Goal: Transaction & Acquisition: Book appointment/travel/reservation

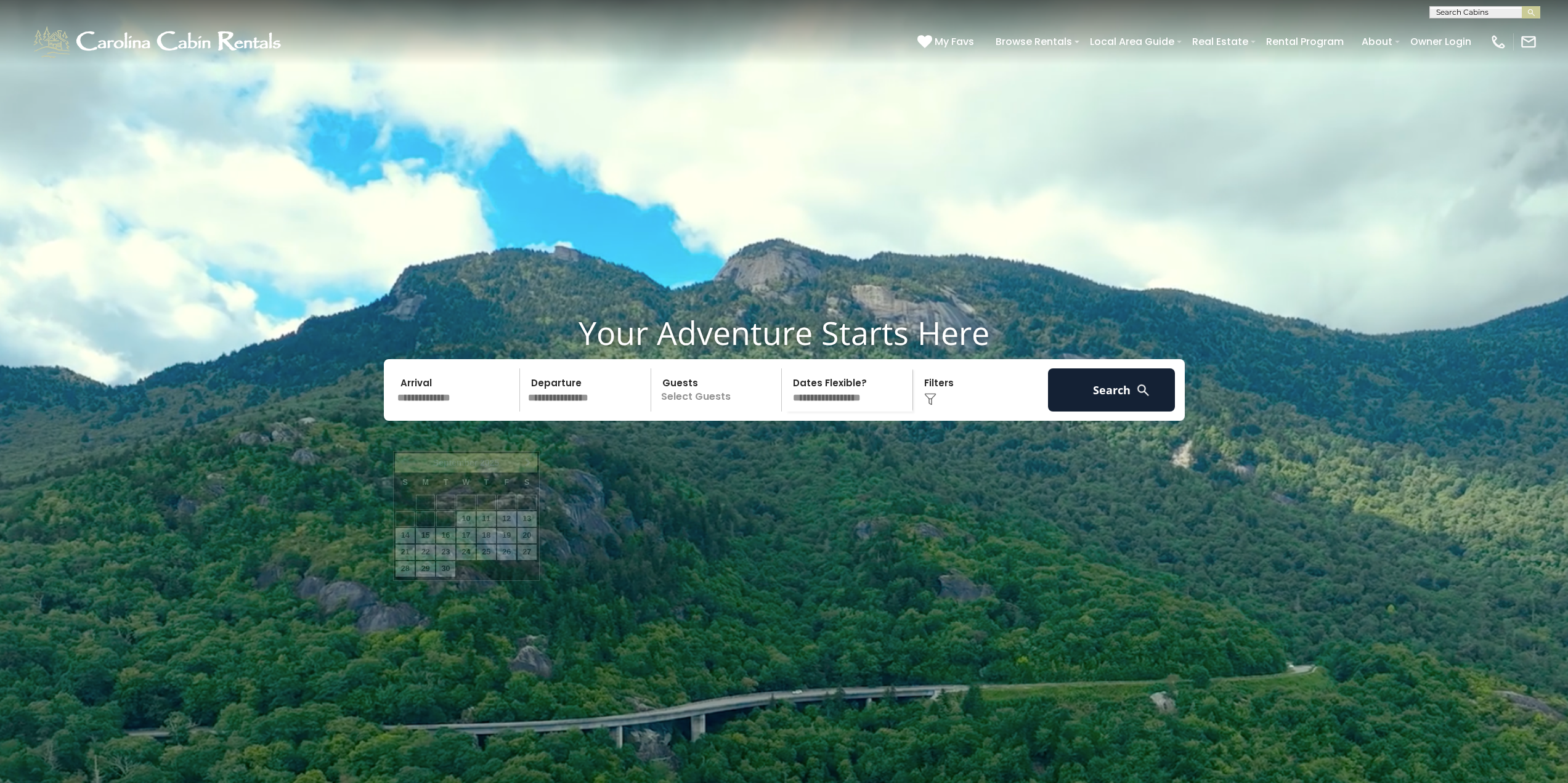
click at [431, 411] on input "text" at bounding box center [457, 390] width 128 height 43
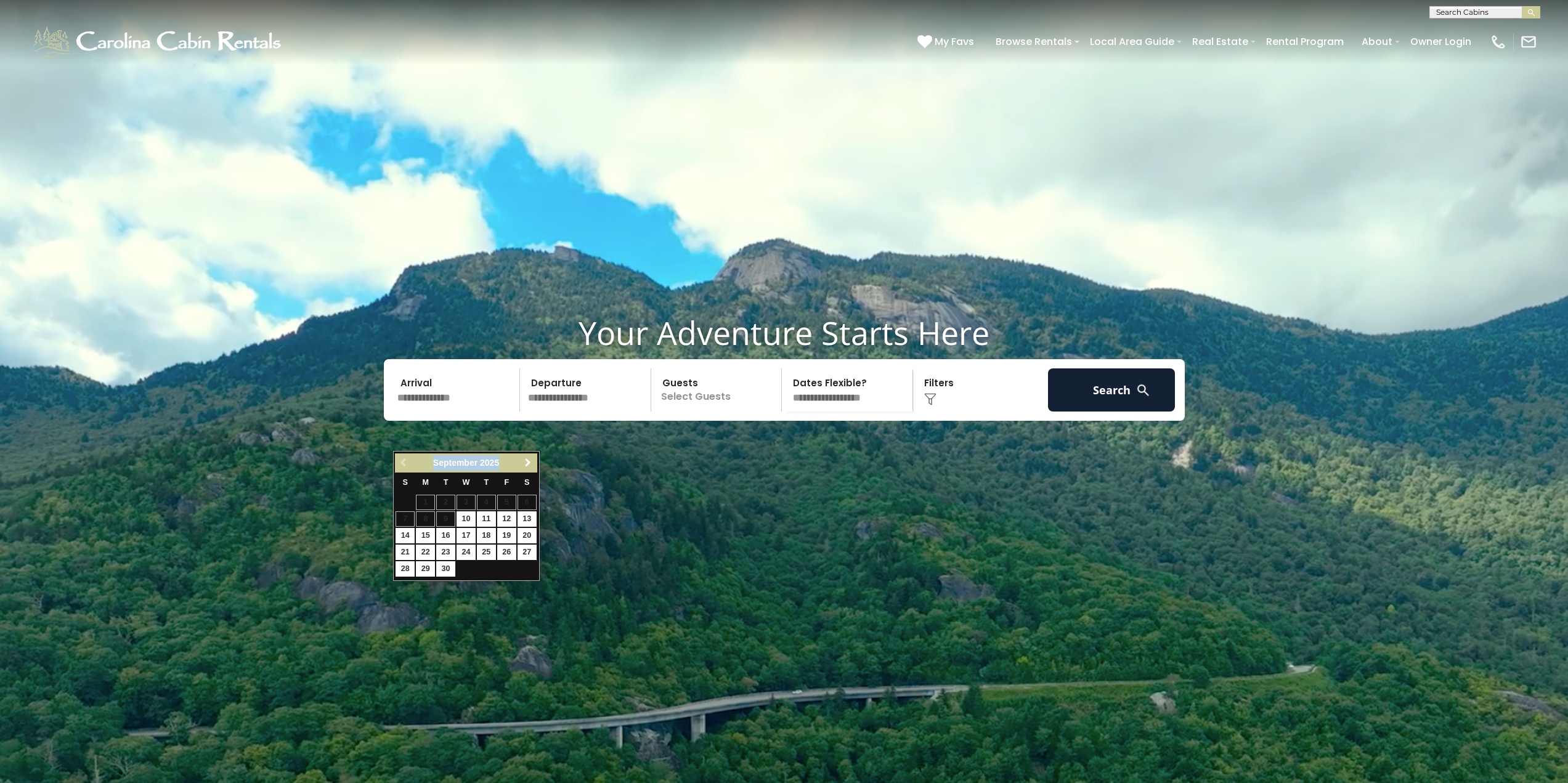
drag, startPoint x: 530, startPoint y: 465, endPoint x: 529, endPoint y: 471, distance: 6.1
click at [529, 471] on div "Previous Next [DATE]" at bounding box center [466, 463] width 142 height 19
click at [527, 456] on link "Next" at bounding box center [529, 463] width 16 height 16
click at [527, 462] on span "Next" at bounding box center [528, 462] width 10 height 10
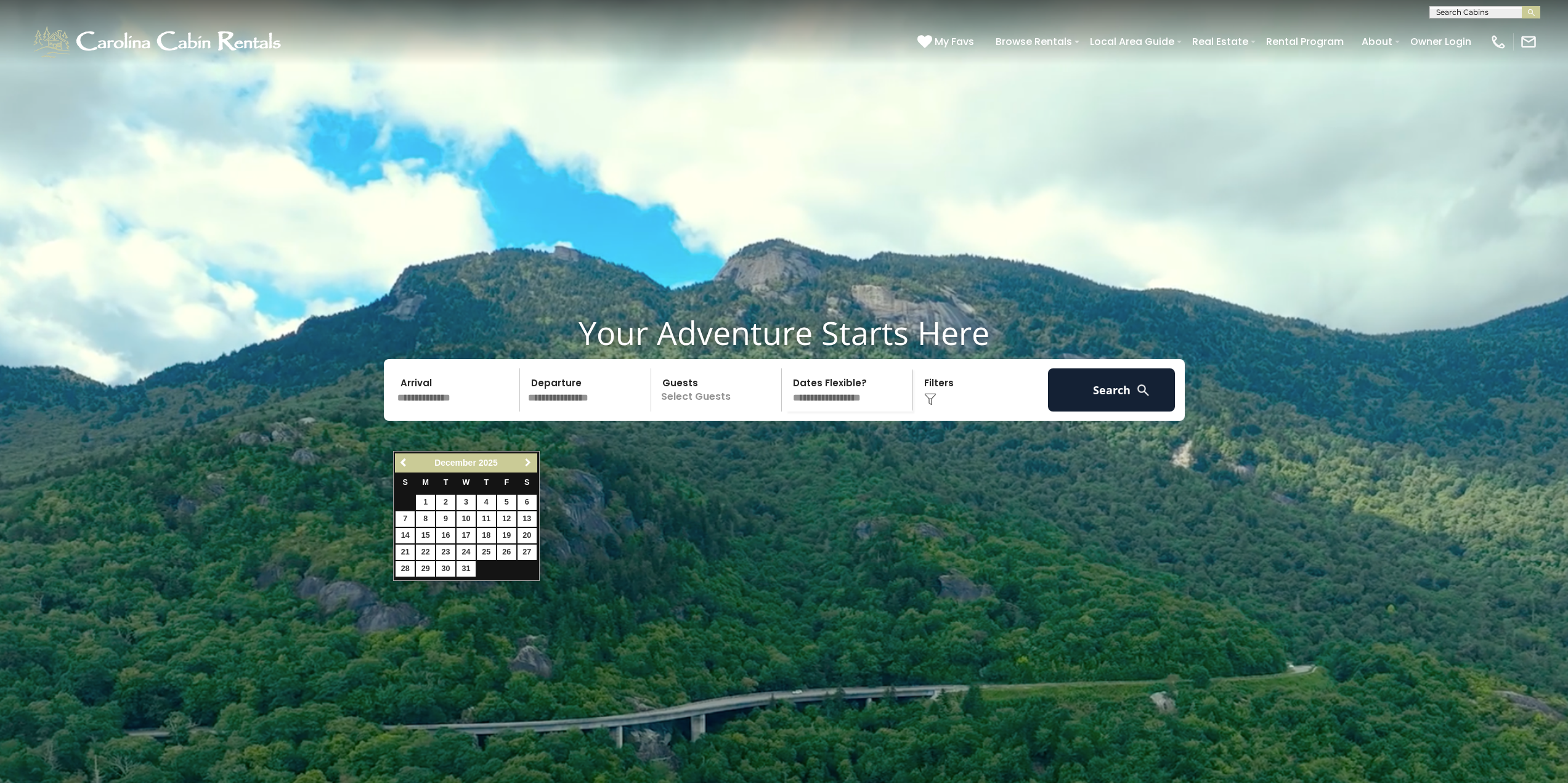
click at [527, 462] on span "Next" at bounding box center [528, 462] width 10 height 10
click at [400, 457] on link "Previous" at bounding box center [404, 463] width 16 height 16
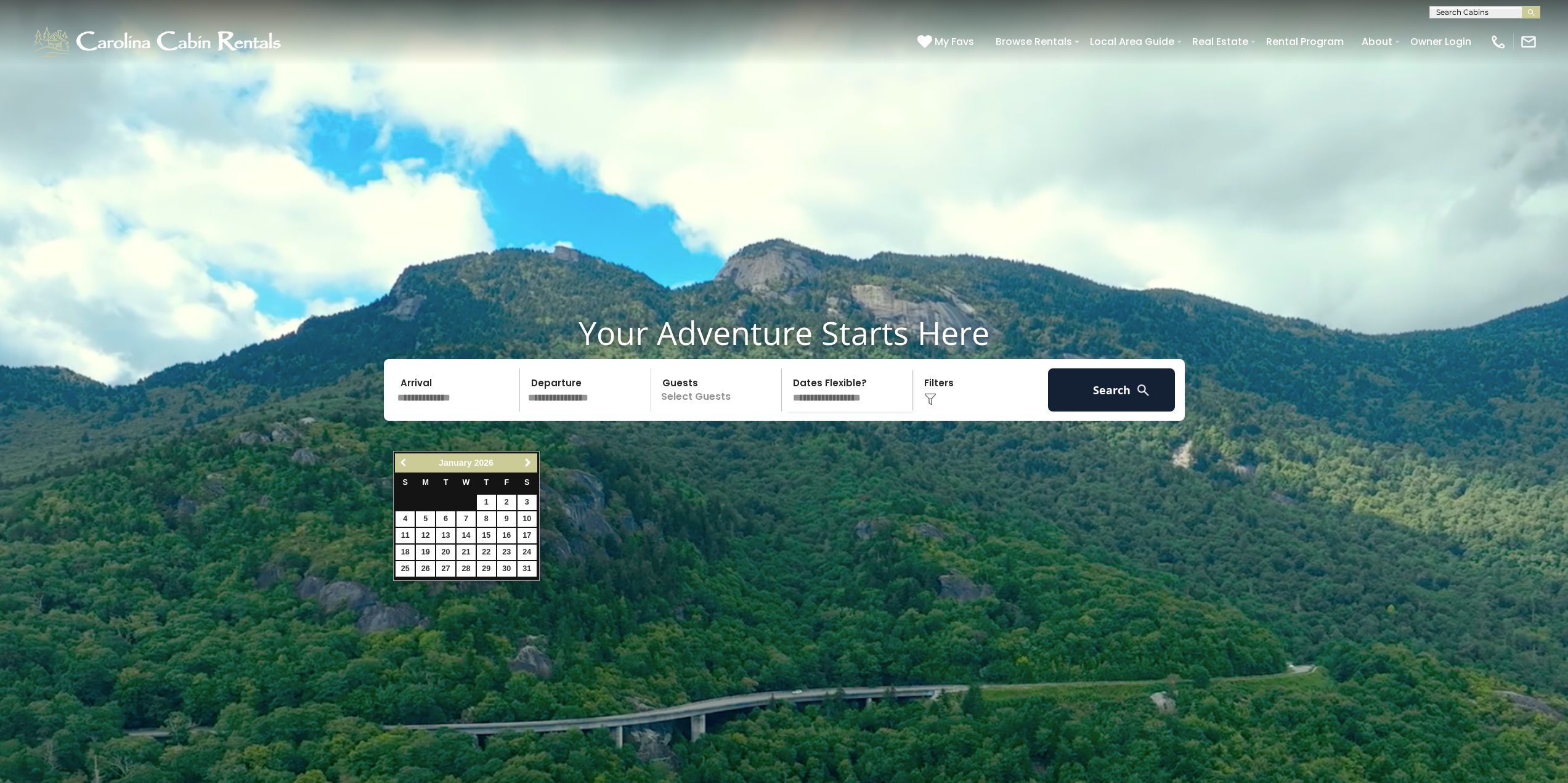
click at [400, 458] on link "Previous" at bounding box center [404, 463] width 16 height 16
click at [400, 458] on span "Previous" at bounding box center [404, 462] width 10 height 10
click at [536, 461] on link "Next" at bounding box center [529, 463] width 16 height 16
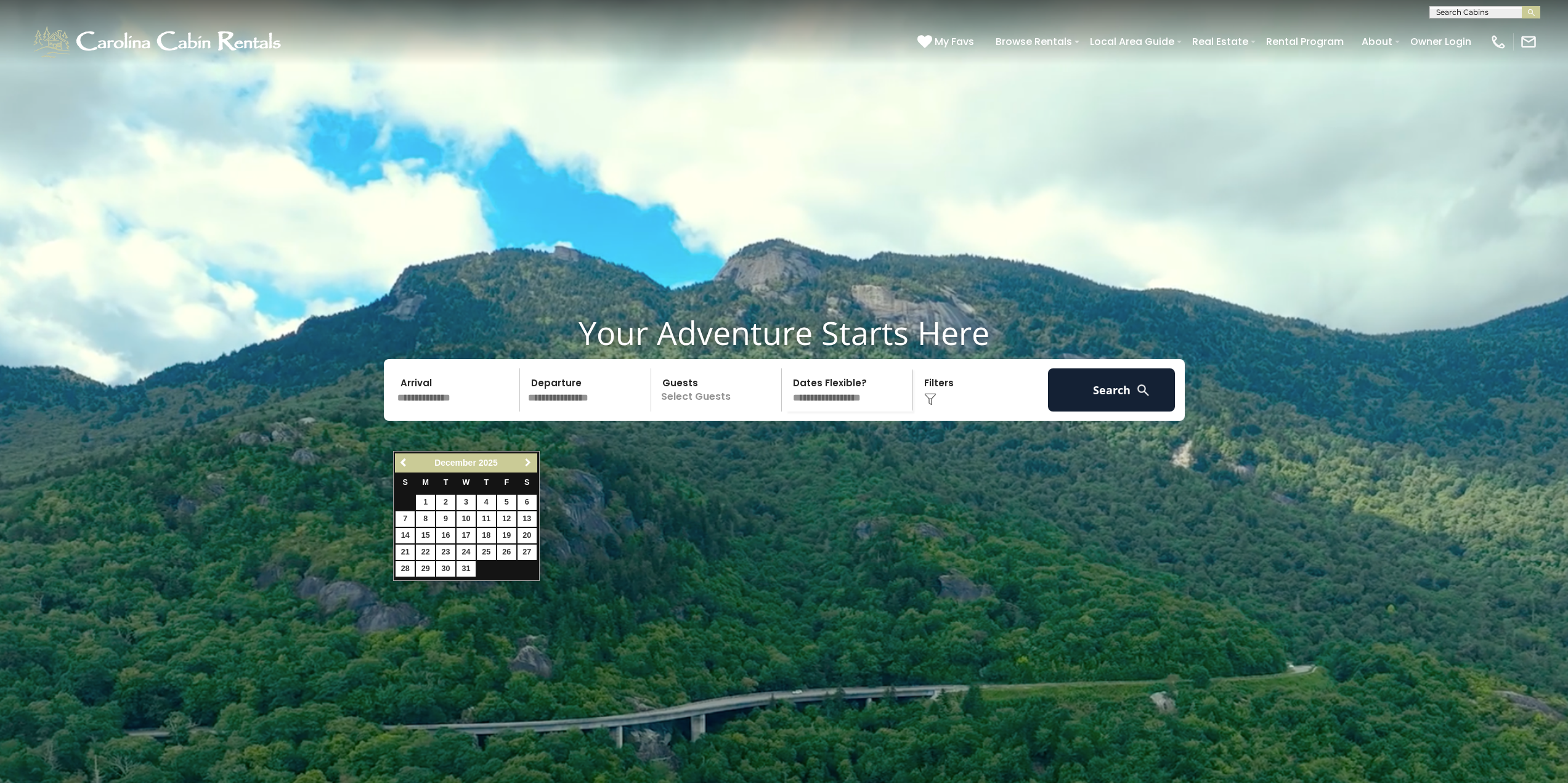
click at [530, 465] on span "Next" at bounding box center [528, 462] width 10 height 10
click at [405, 462] on span "Previous" at bounding box center [404, 462] width 10 height 10
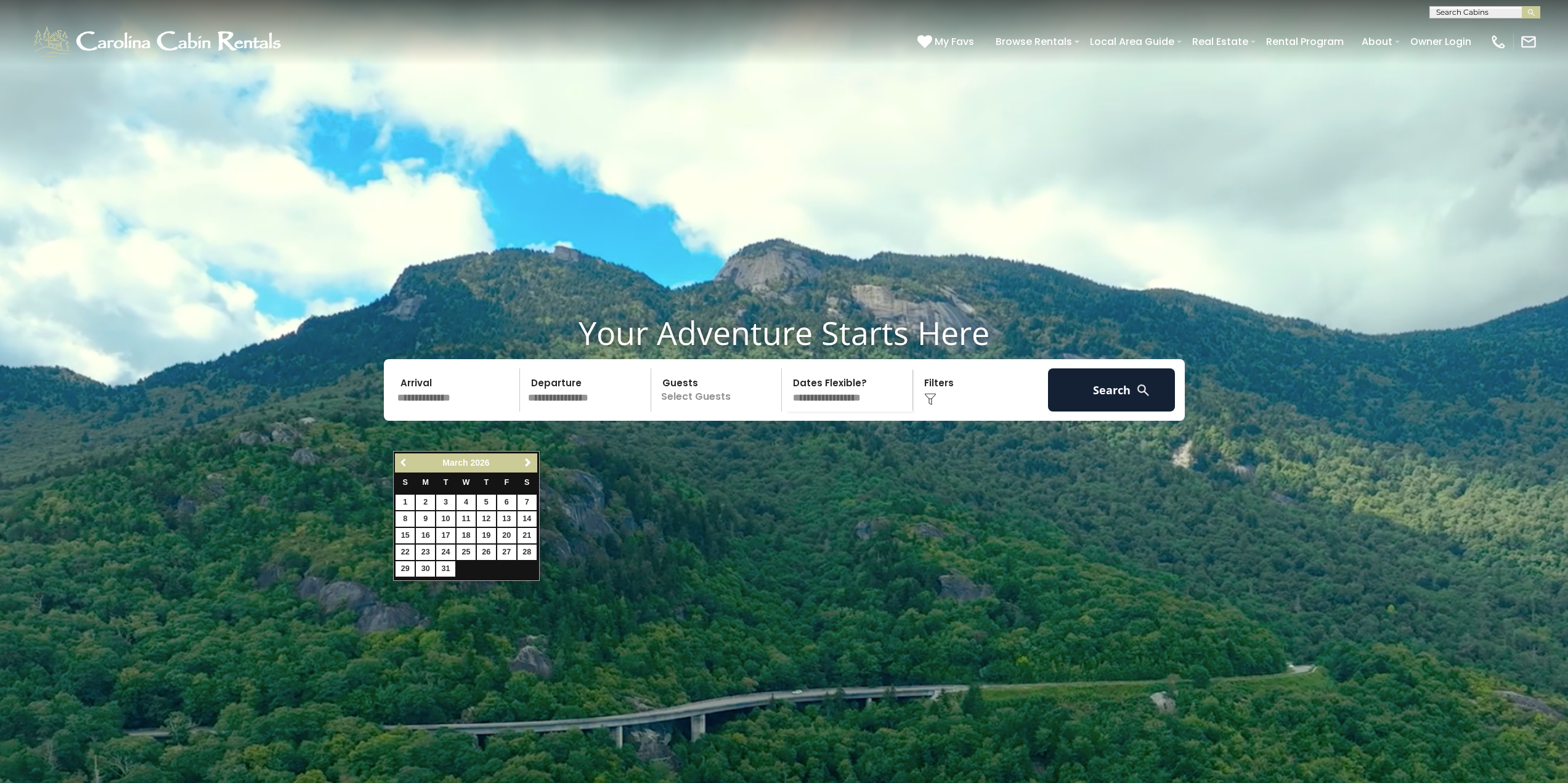
click at [406, 462] on span "Previous" at bounding box center [404, 462] width 10 height 10
click at [502, 514] on link "13" at bounding box center [507, 519] width 19 height 16
type input "*******"
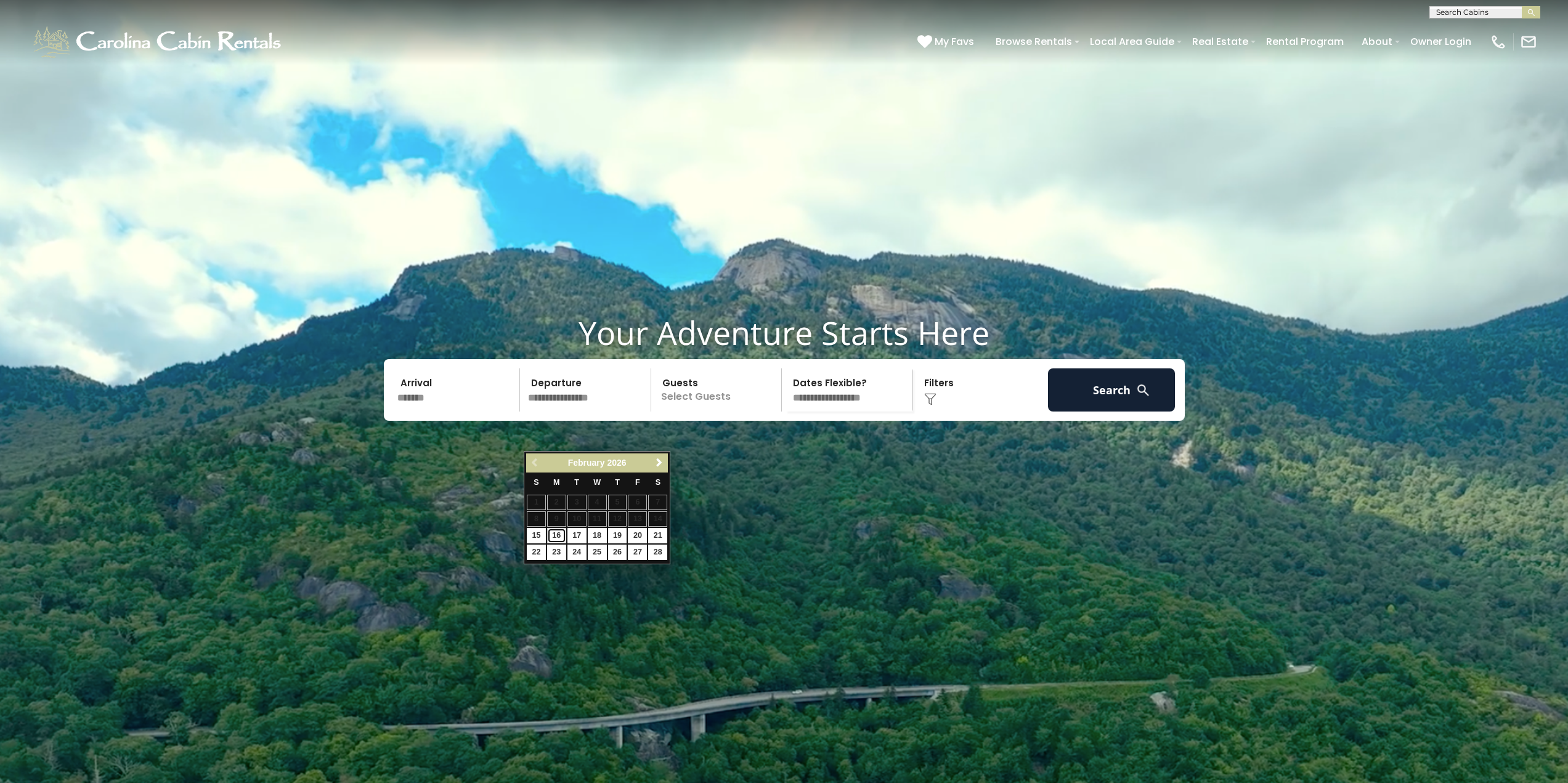
click at [556, 535] on link "16" at bounding box center [556, 536] width 19 height 16
type input "*******"
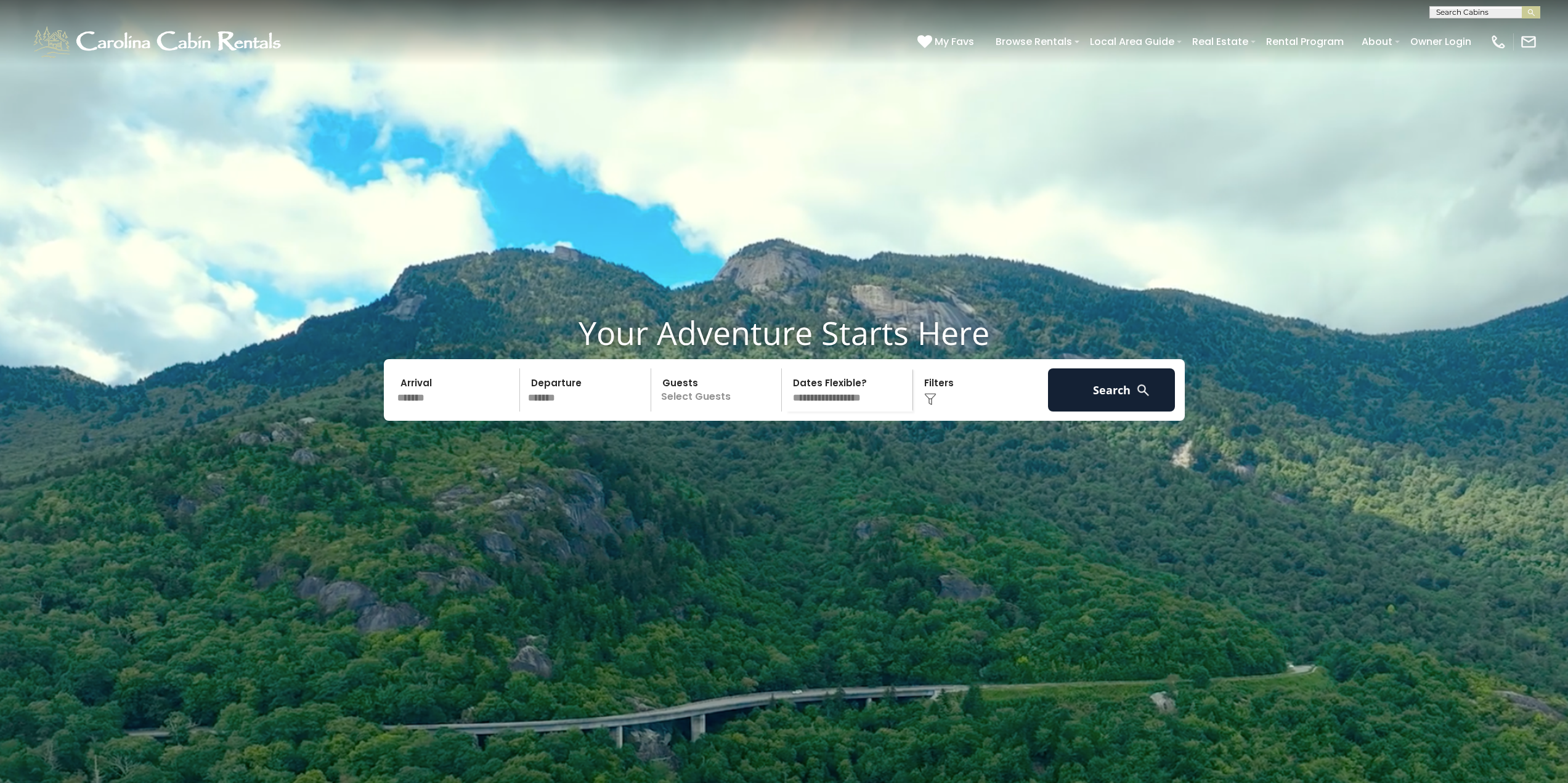
click at [694, 411] on p "Select Guests" at bounding box center [718, 390] width 127 height 43
click at [779, 447] on span "+" at bounding box center [778, 440] width 5 height 13
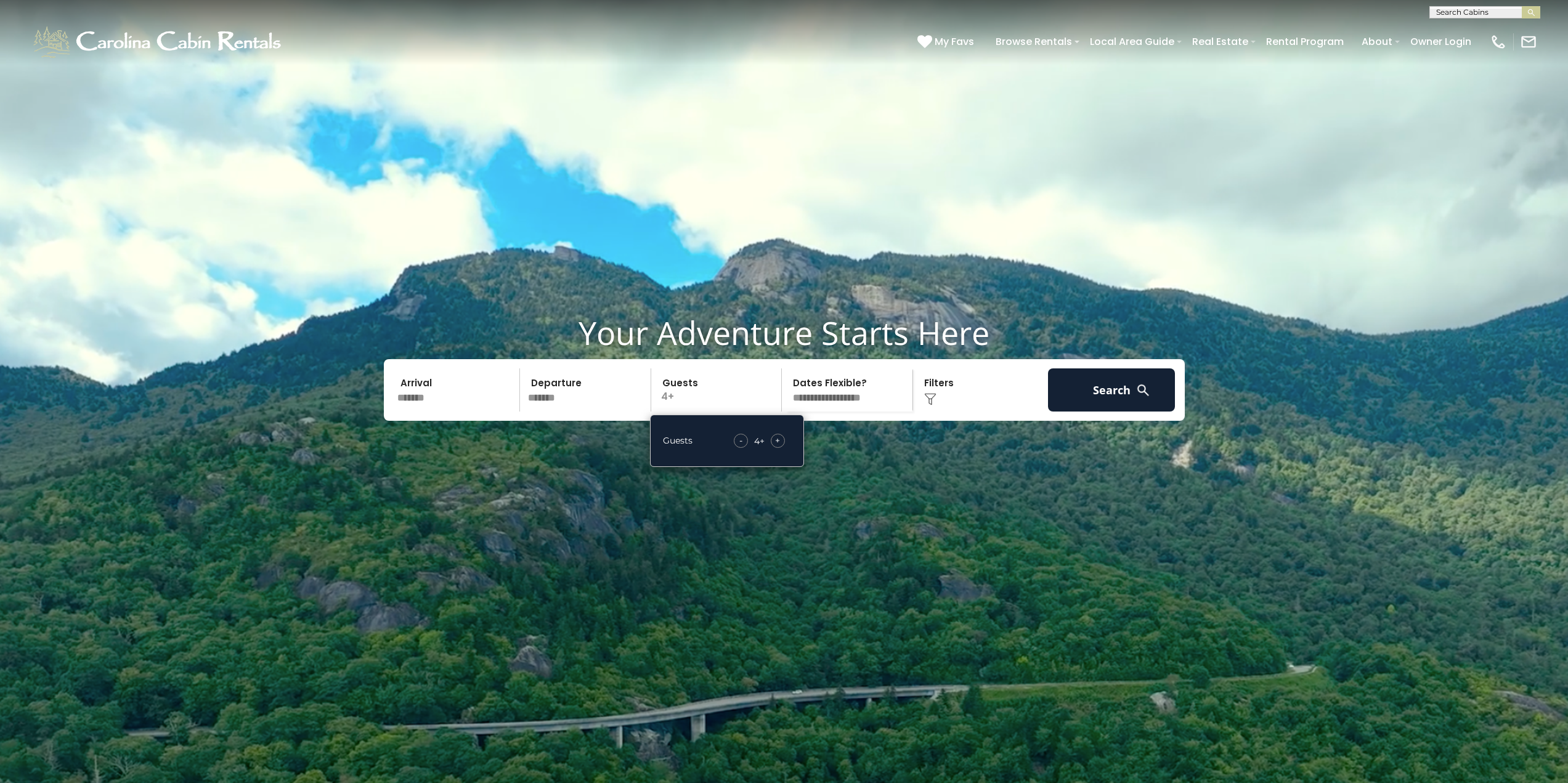
click at [779, 447] on span "+" at bounding box center [778, 440] width 5 height 13
click at [868, 411] on select "**********" at bounding box center [849, 390] width 127 height 43
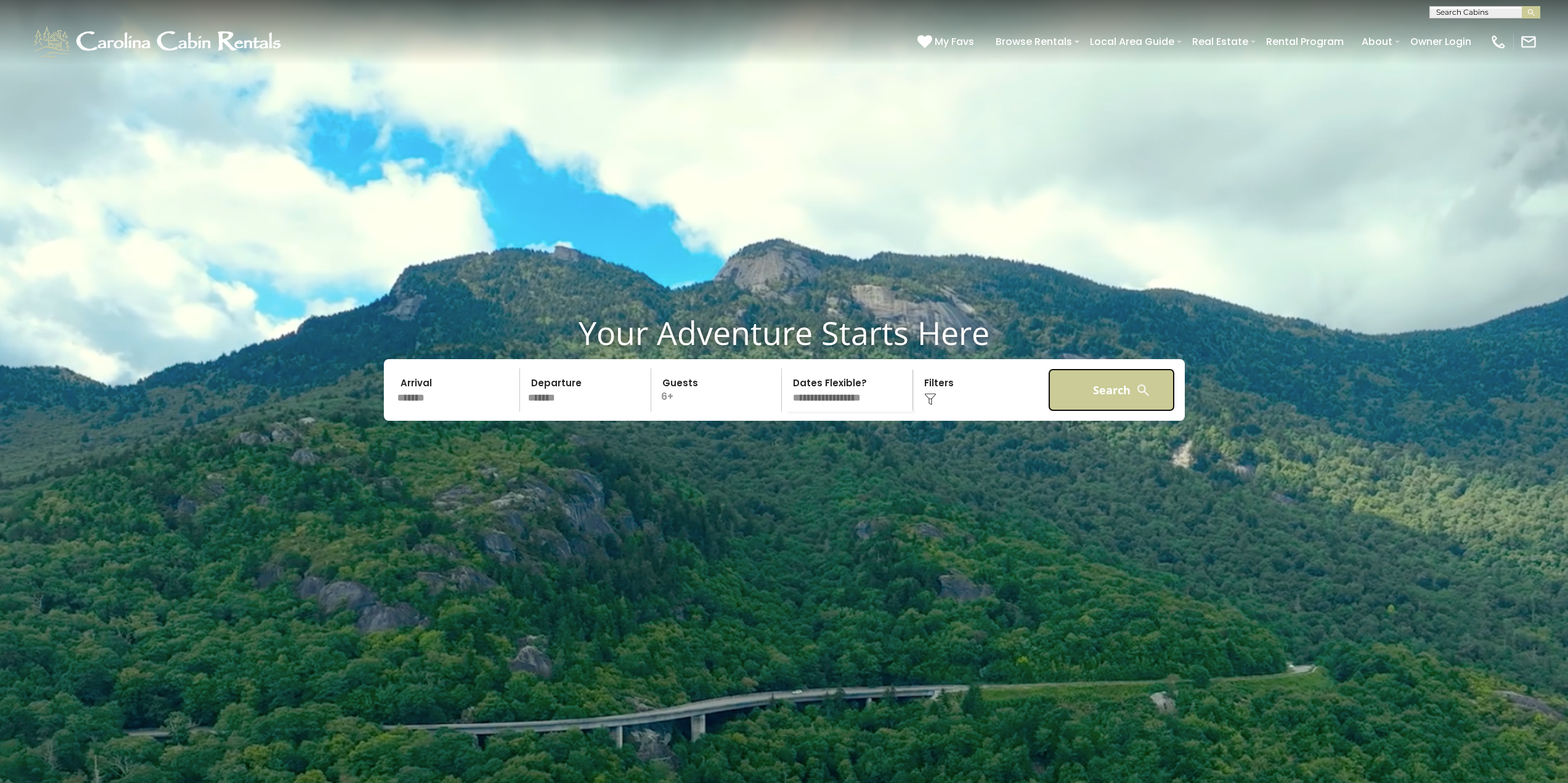
click at [1101, 411] on button "Search" at bounding box center [1112, 390] width 128 height 43
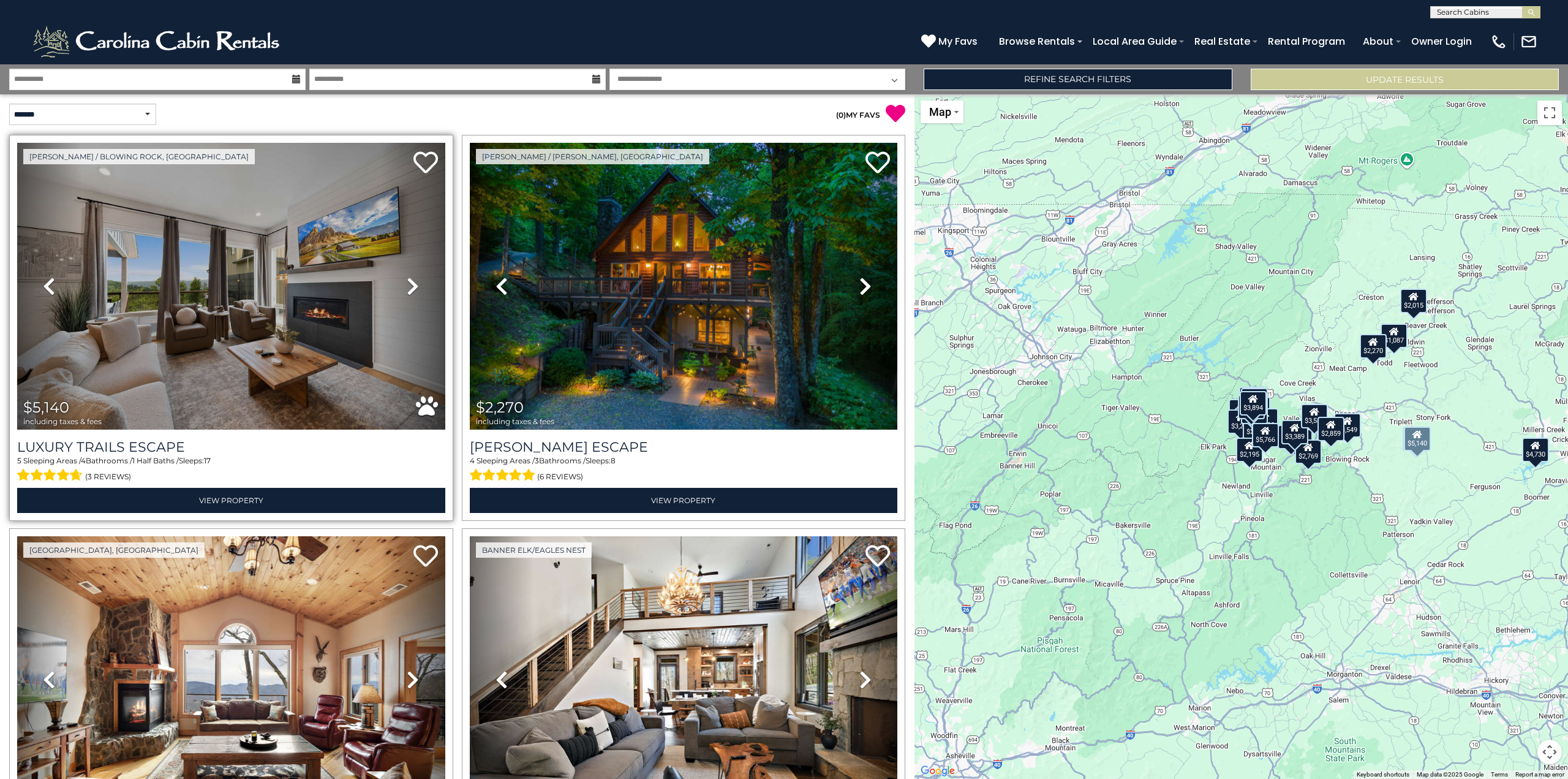
click at [413, 284] on icon at bounding box center [413, 286] width 13 height 20
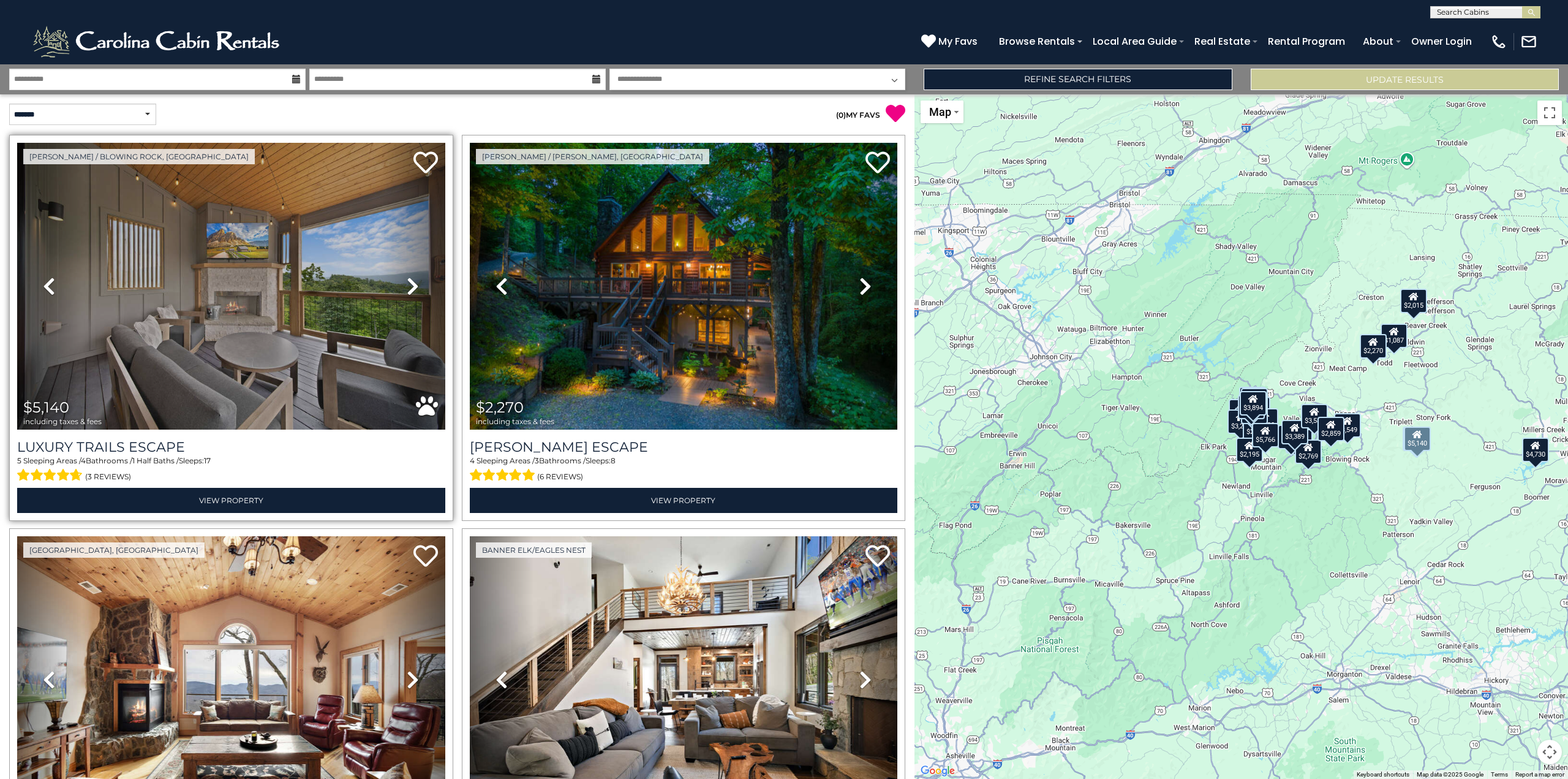
click at [413, 284] on icon at bounding box center [413, 286] width 13 height 20
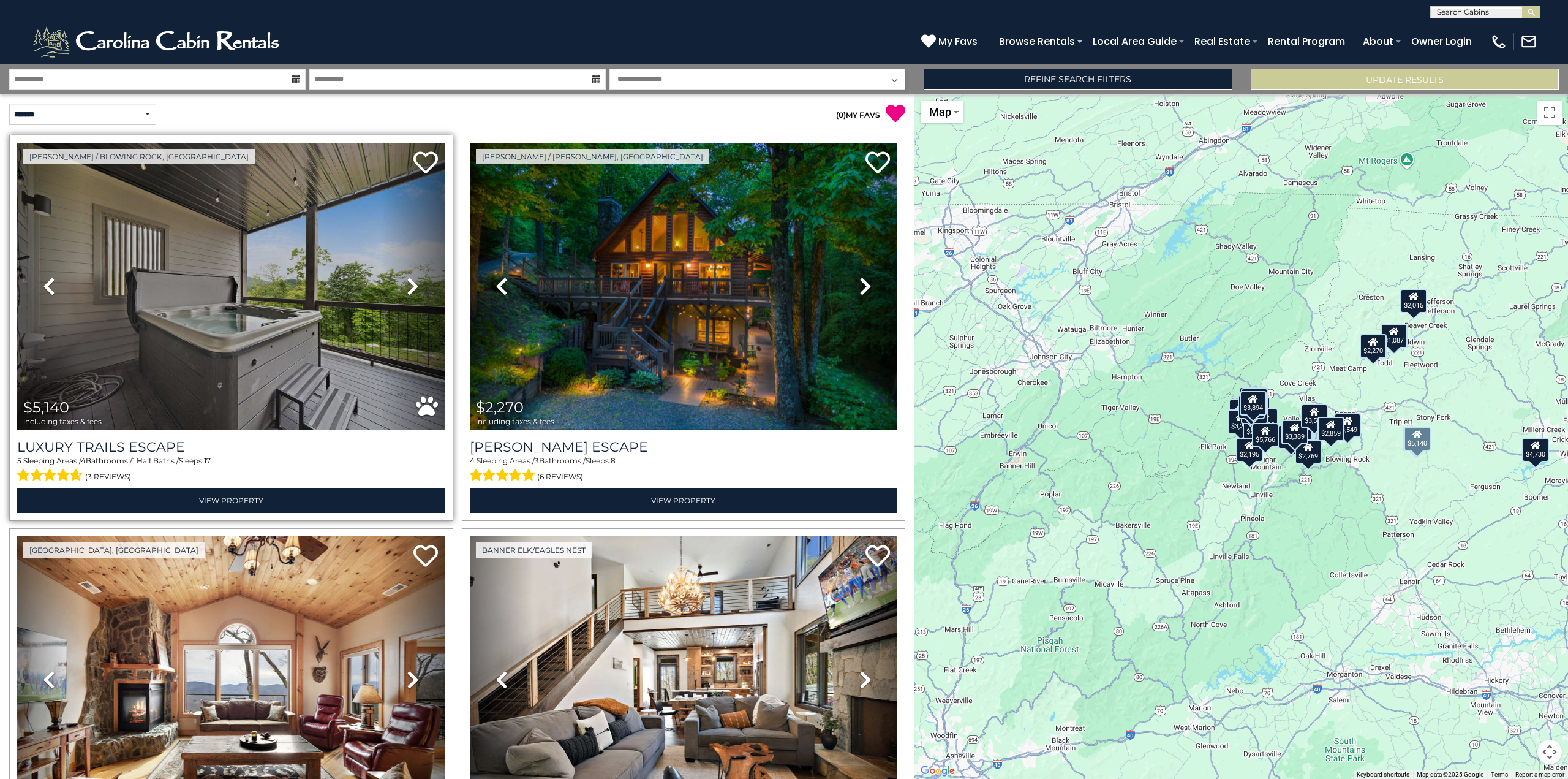
click at [413, 284] on icon at bounding box center [413, 286] width 13 height 20
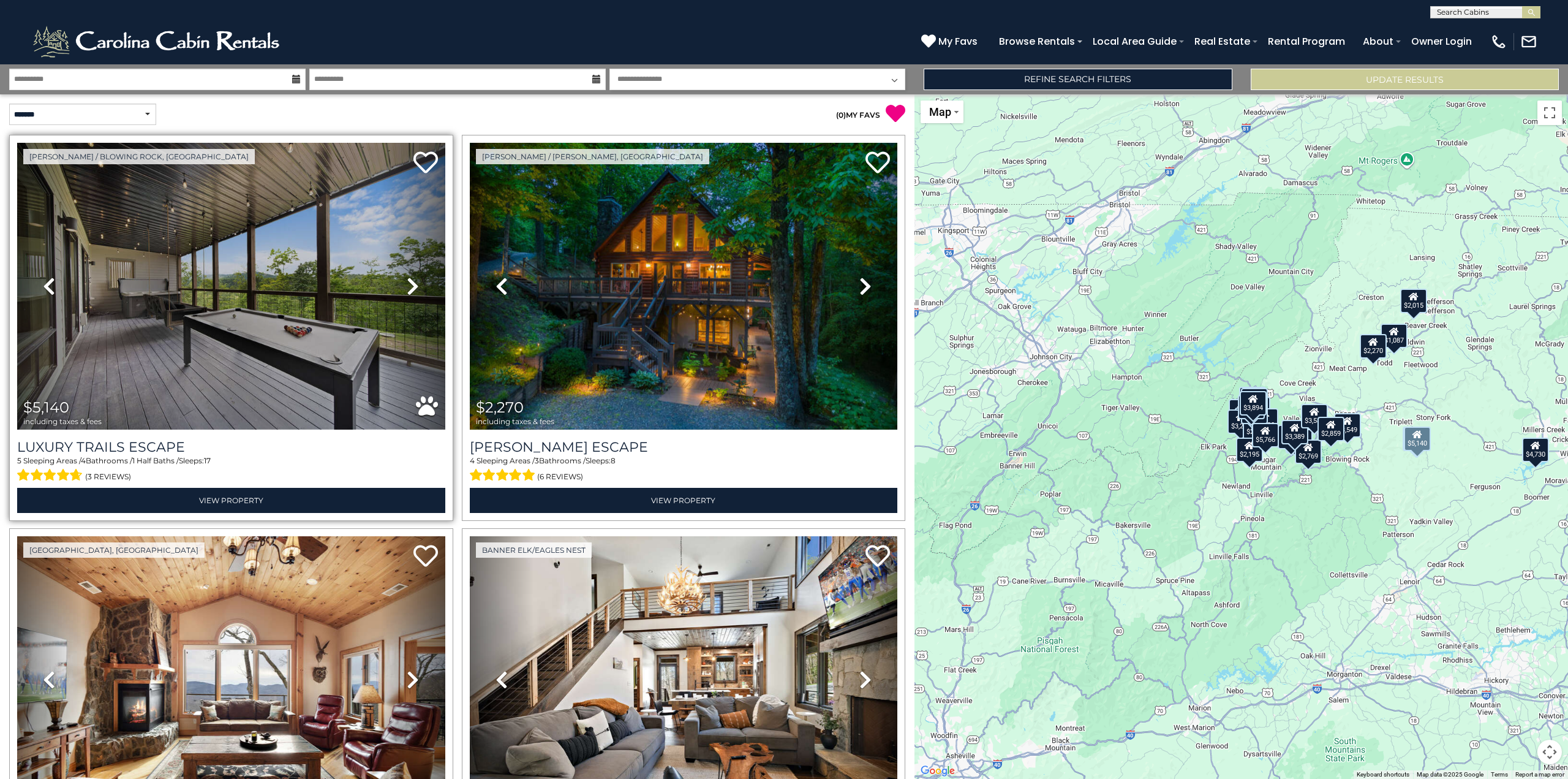
click at [413, 284] on icon at bounding box center [413, 286] width 13 height 20
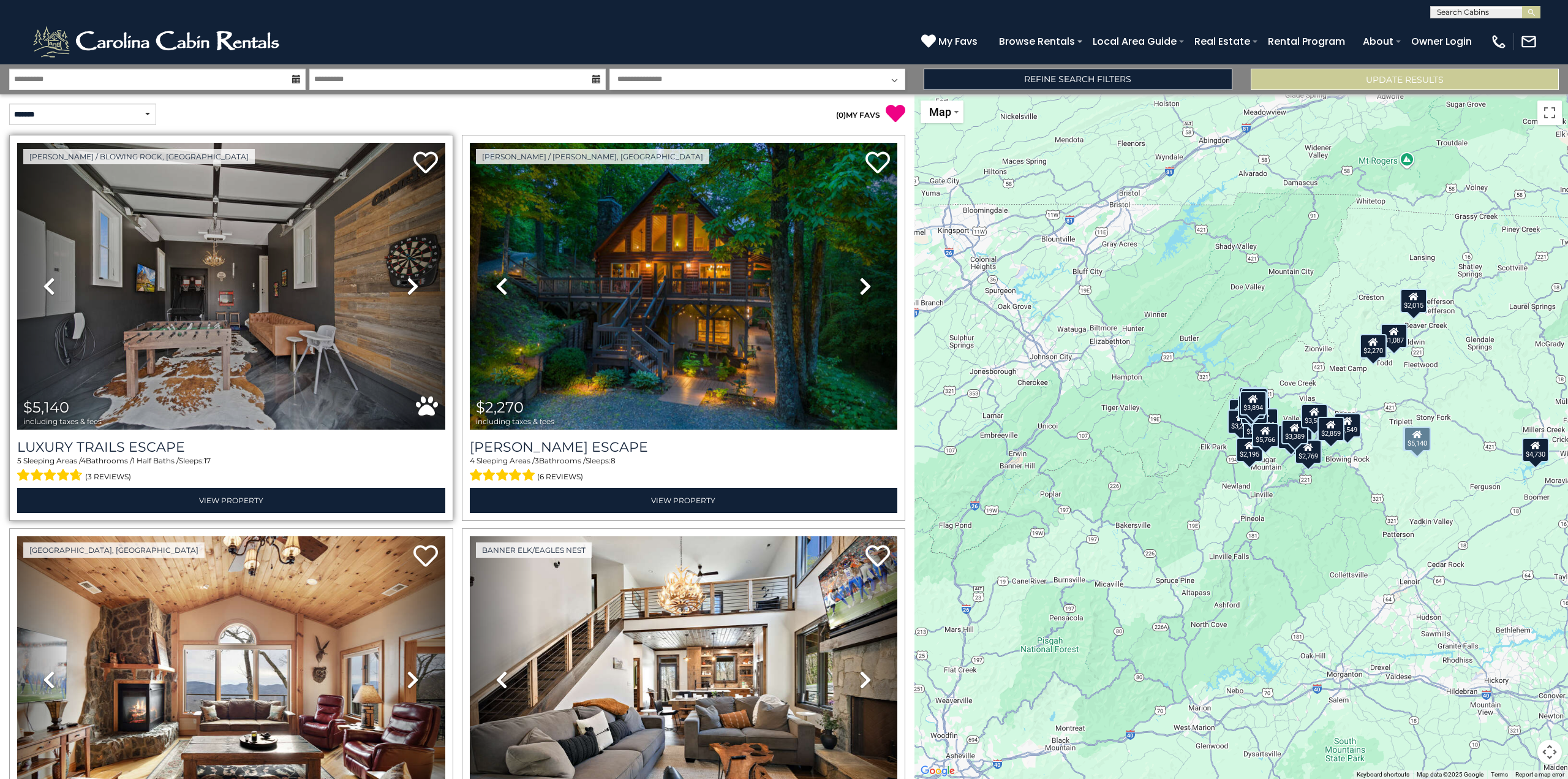
click at [413, 284] on icon at bounding box center [413, 286] width 13 height 20
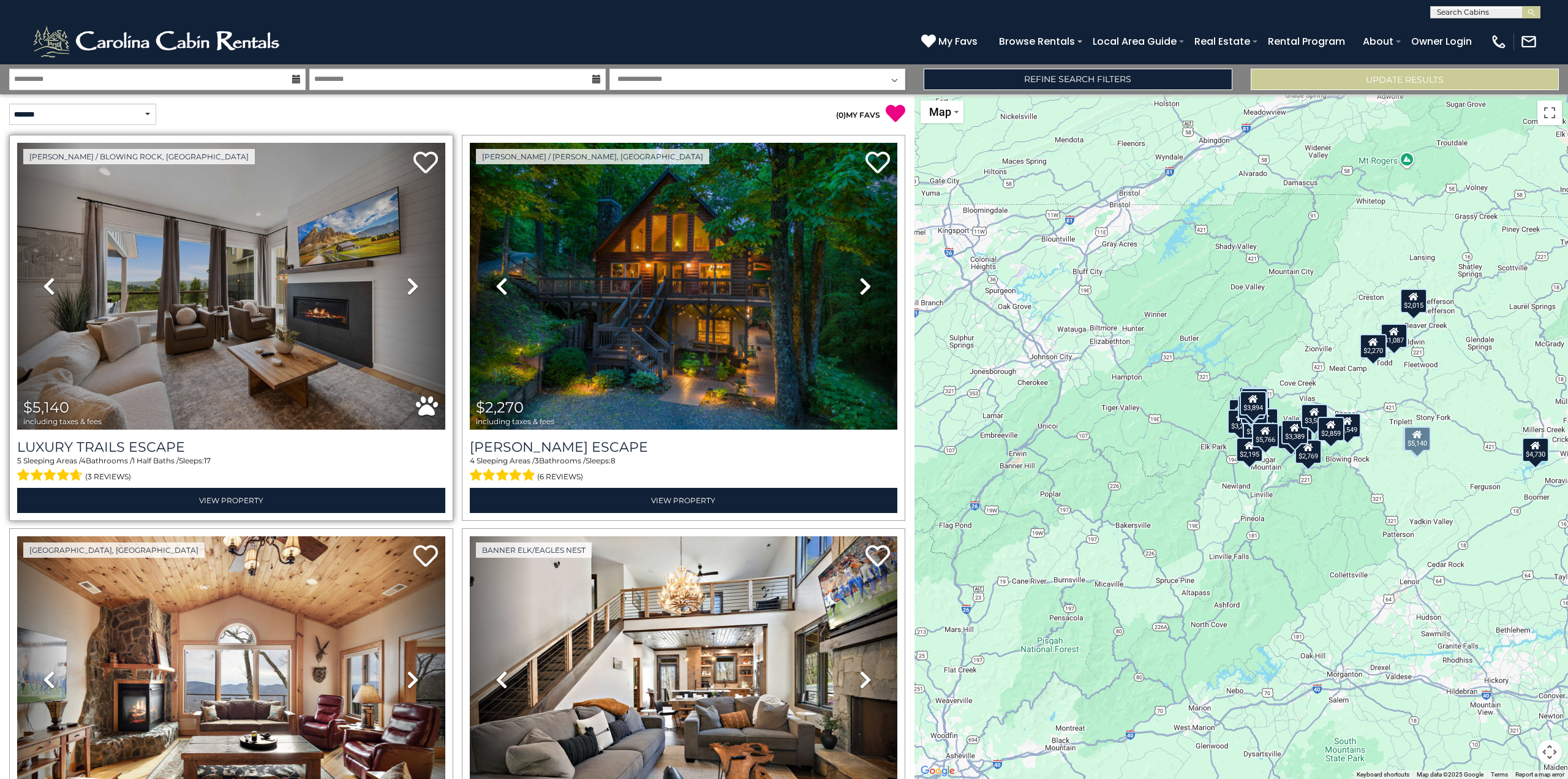
click at [413, 284] on icon at bounding box center [413, 286] width 13 height 20
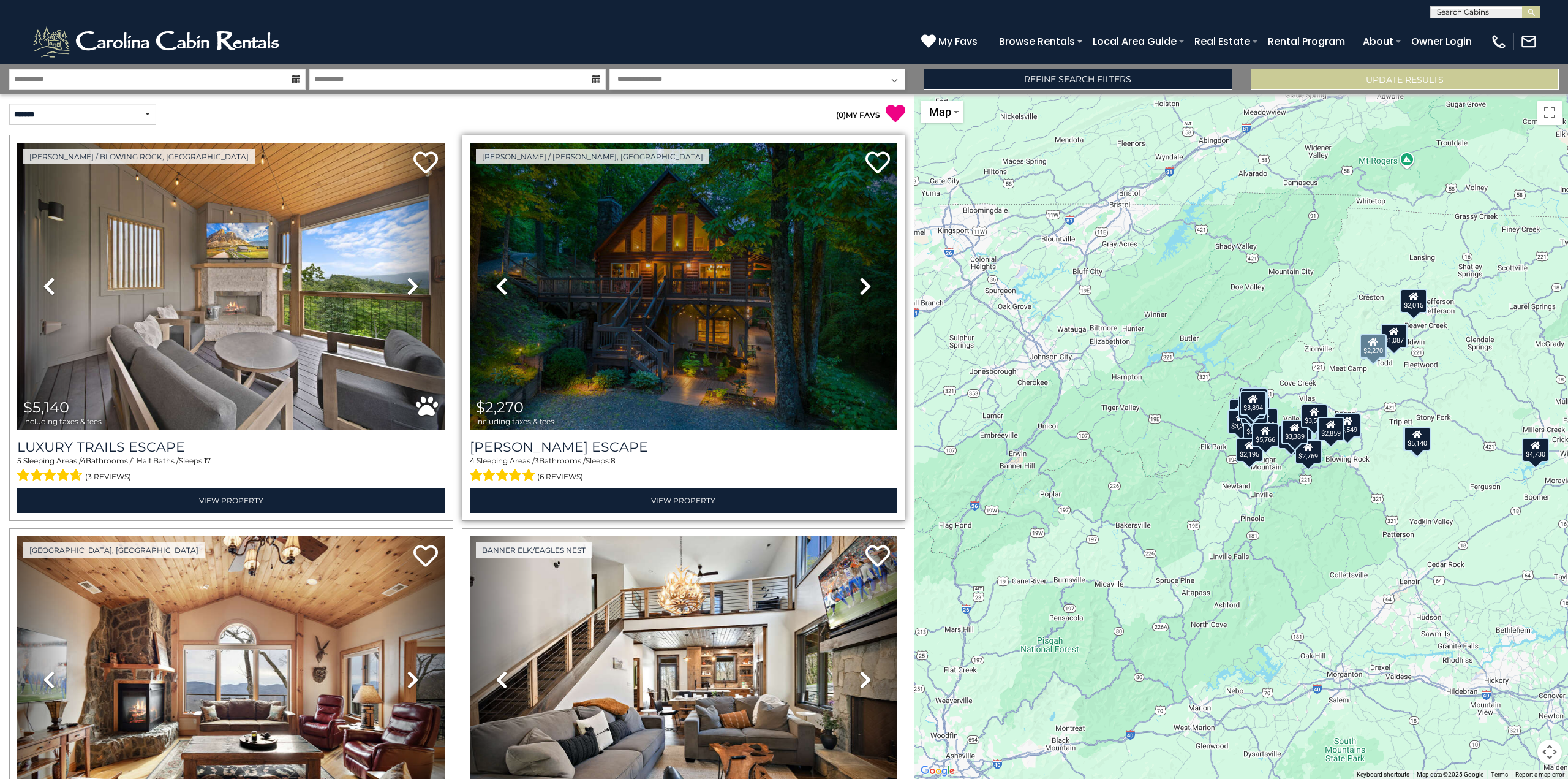
click at [851, 274] on link "Next" at bounding box center [865, 286] width 64 height 287
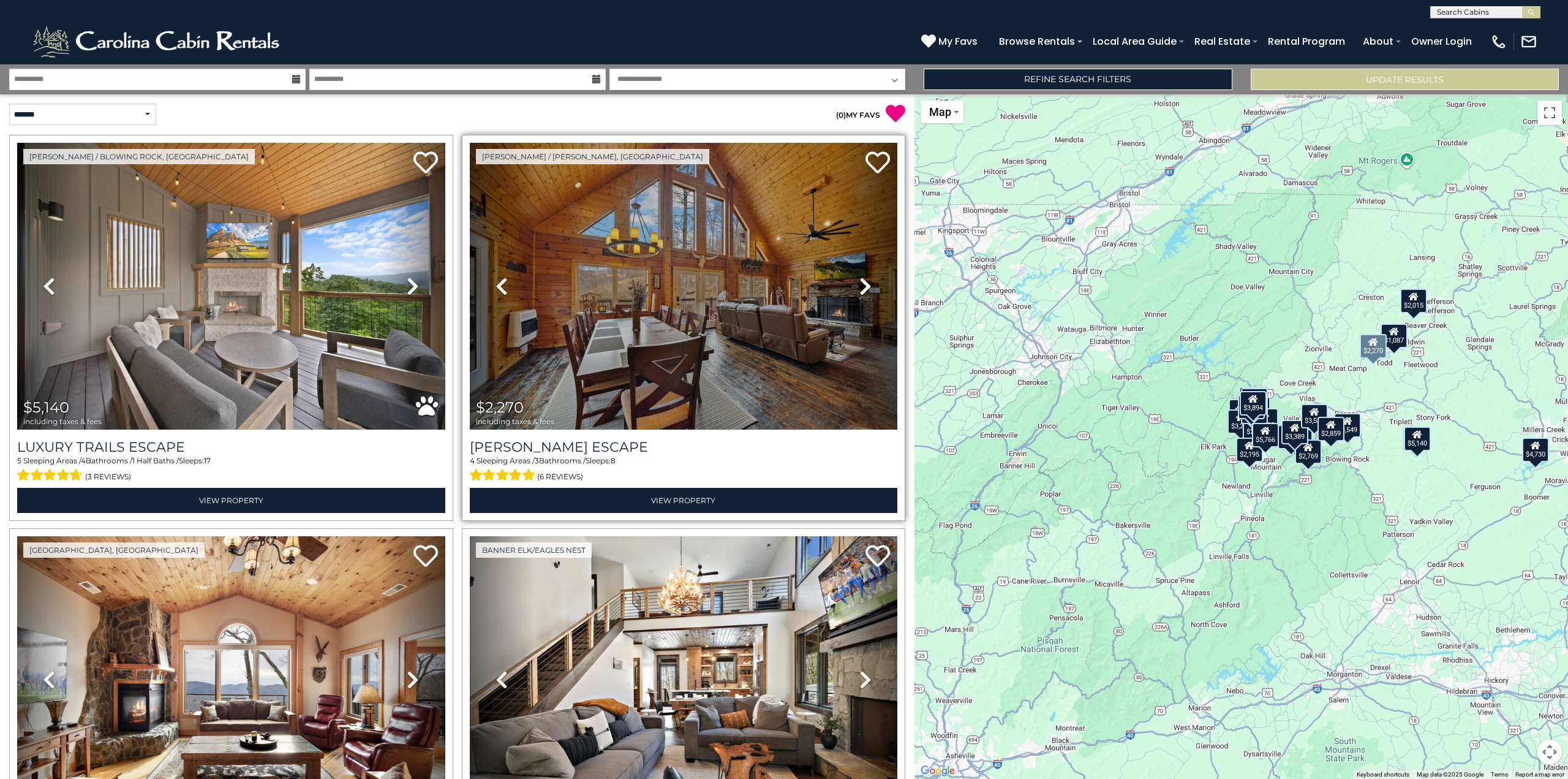
click at [851, 274] on link "Next" at bounding box center [865, 286] width 64 height 287
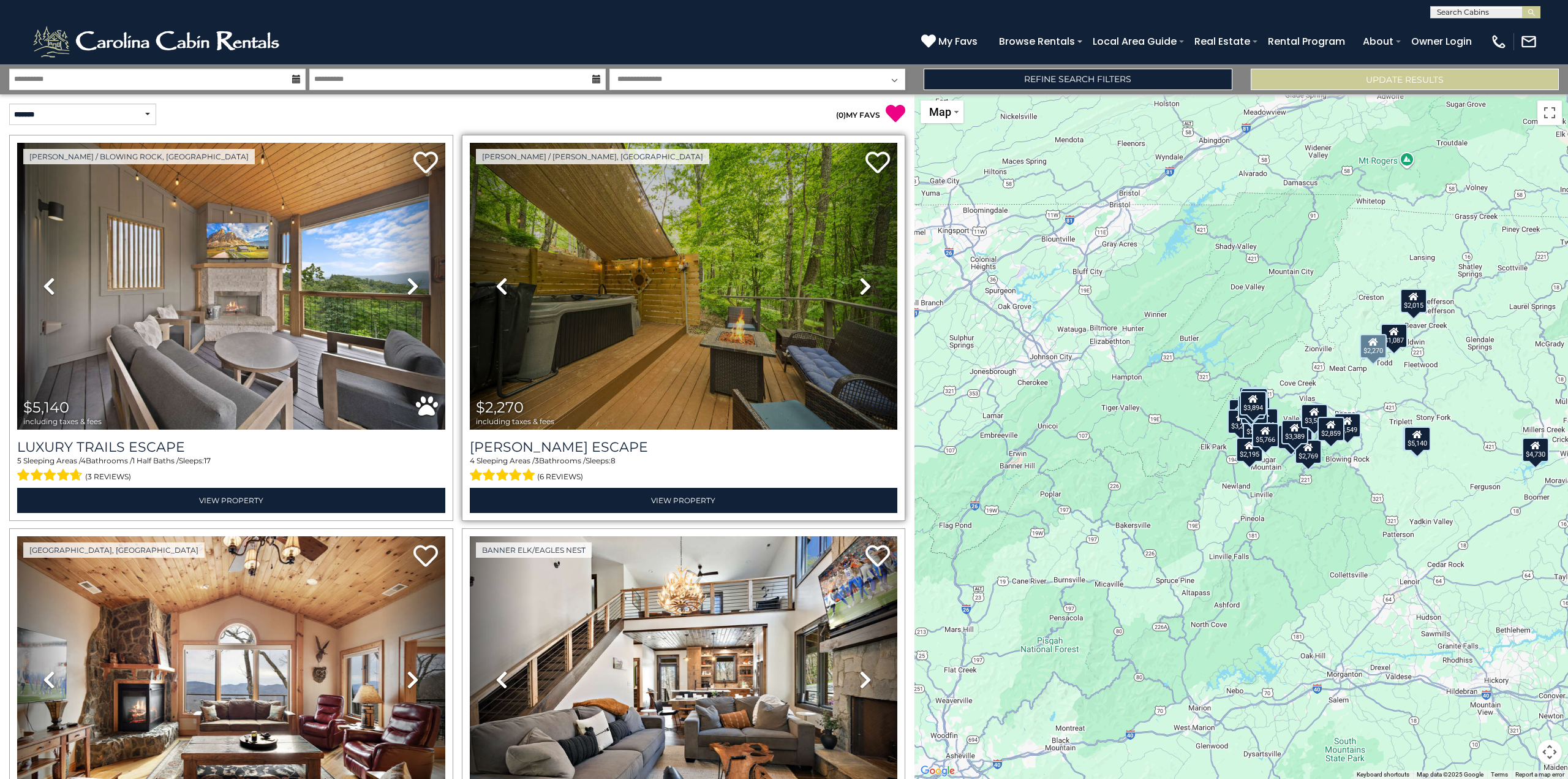
click at [851, 274] on link "Next" at bounding box center [865, 286] width 64 height 287
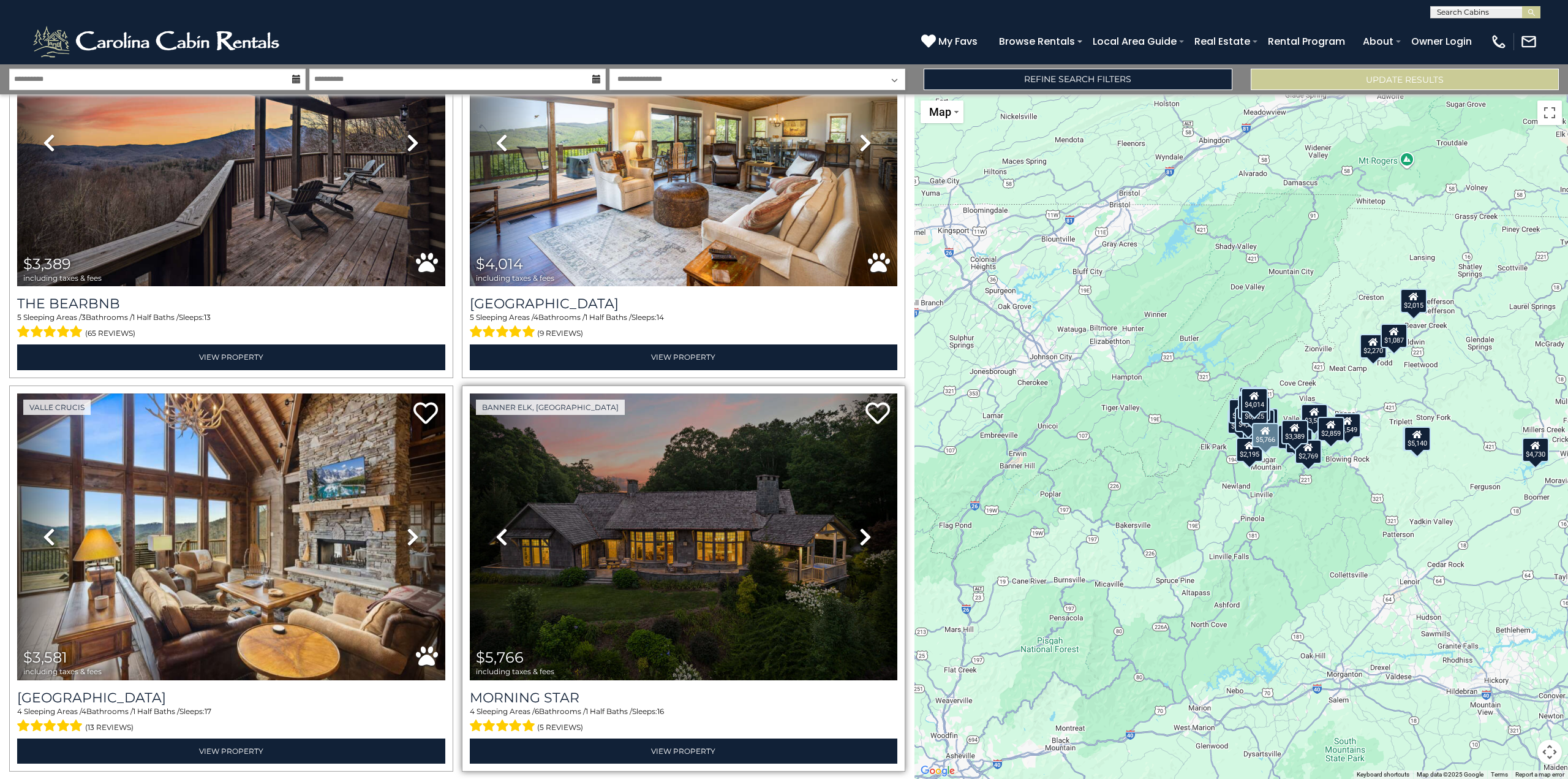
scroll to position [4658, 0]
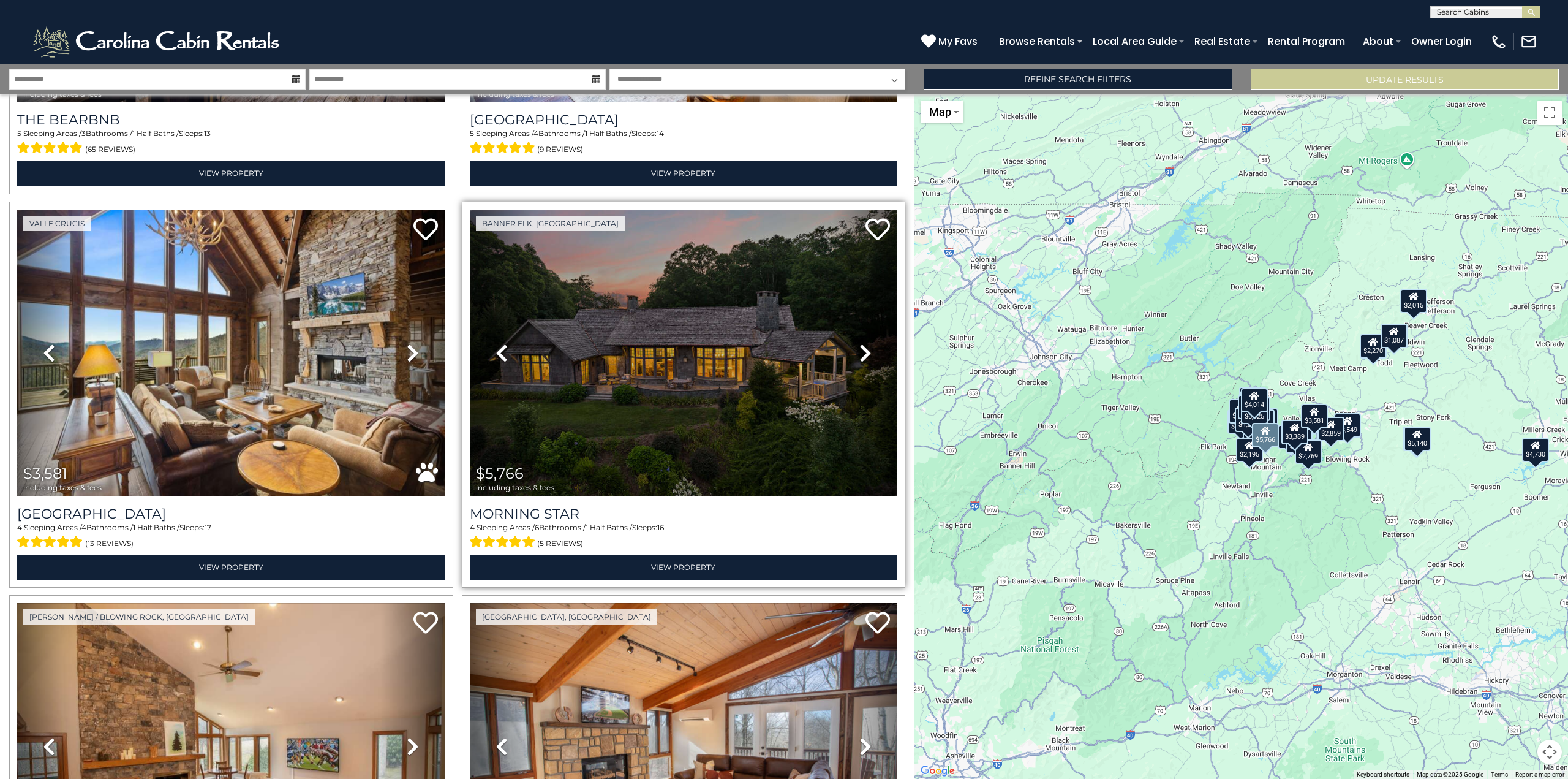
click at [591, 430] on img at bounding box center [684, 353] width 428 height 287
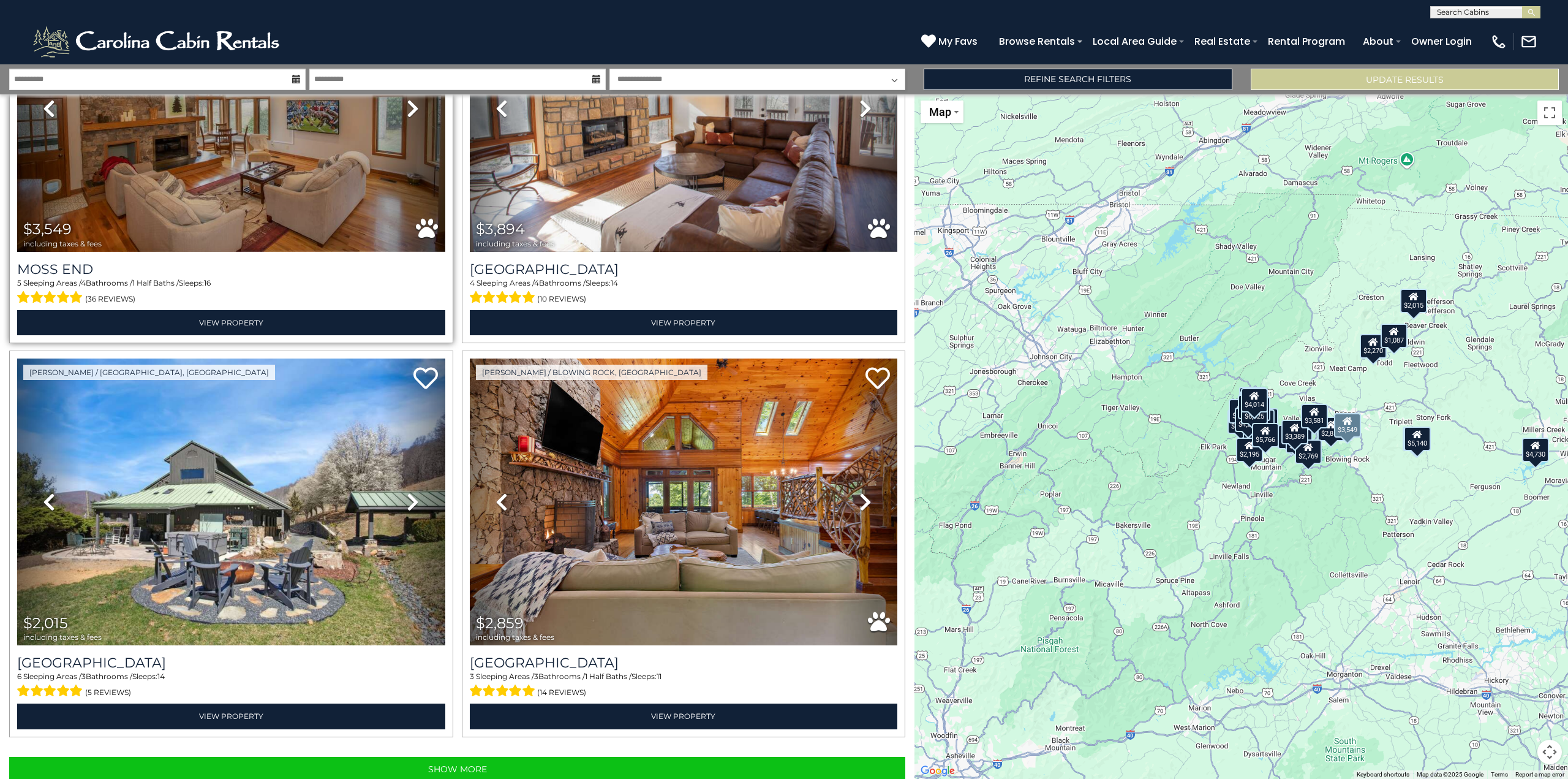
scroll to position [5298, 0]
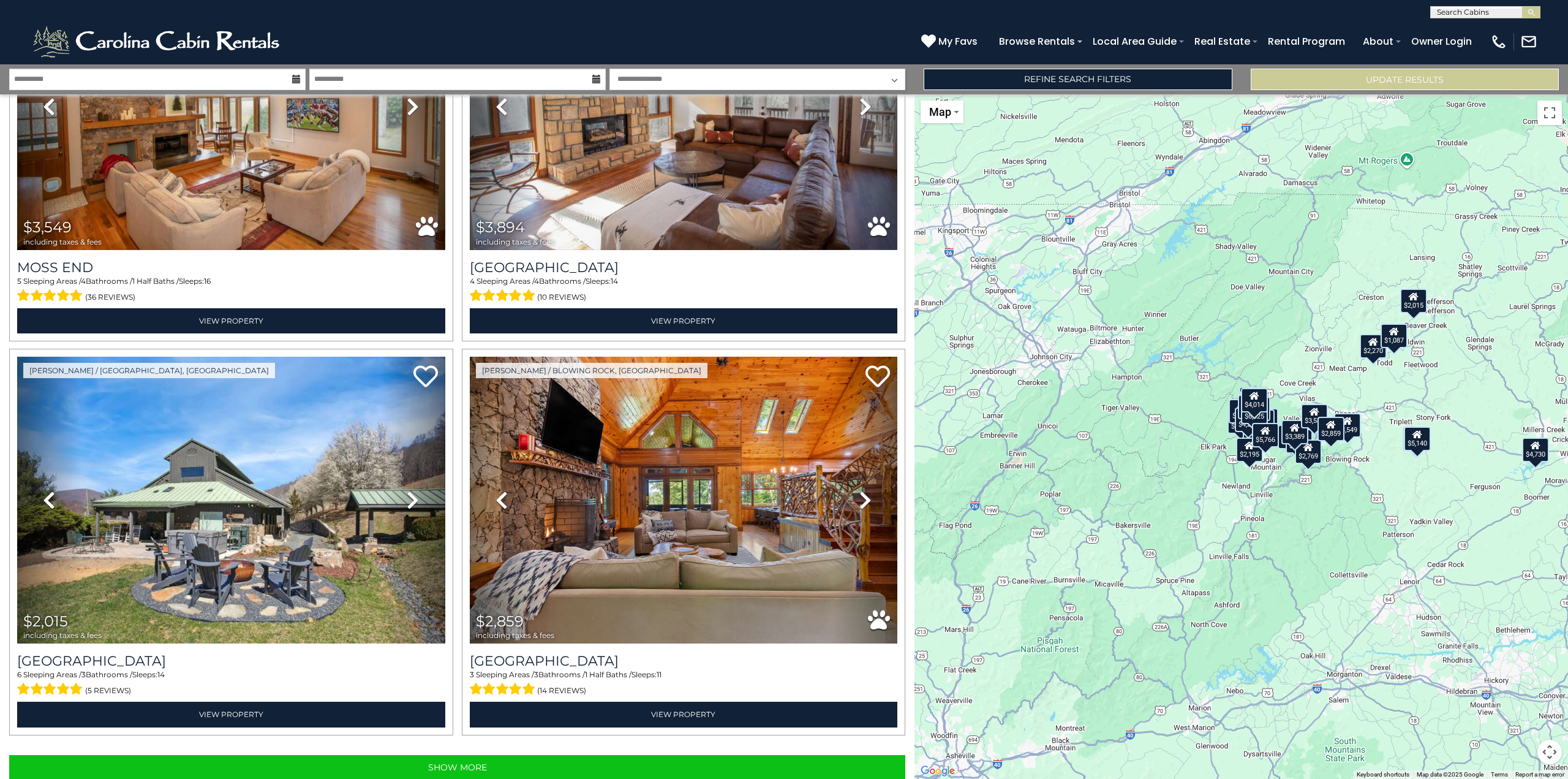
click at [452, 743] on div "Show More Showing 30 of 341 properties" at bounding box center [457, 777] width 915 height 67
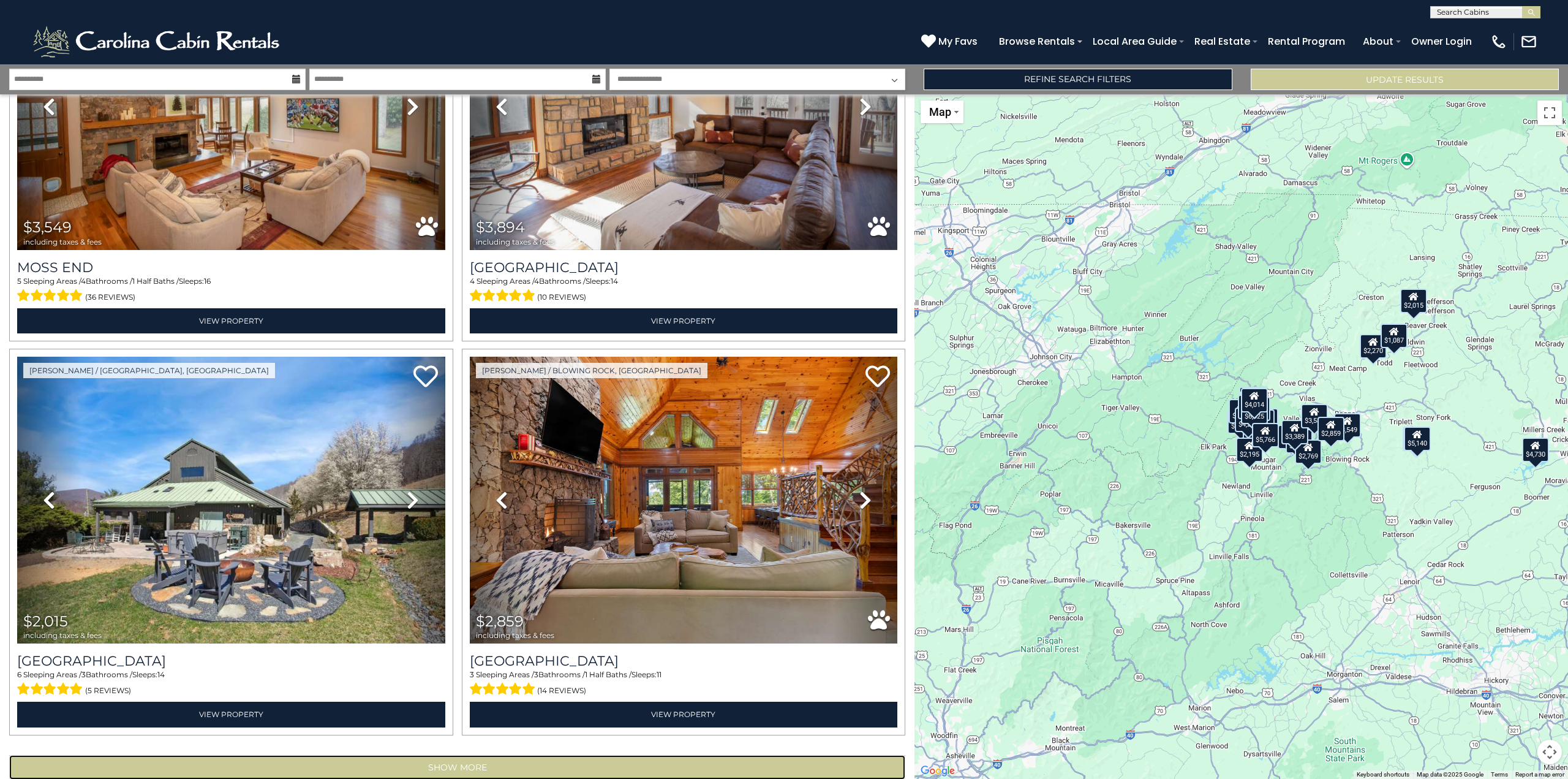
click at [453, 755] on button "Show More" at bounding box center [457, 766] width 896 height 24
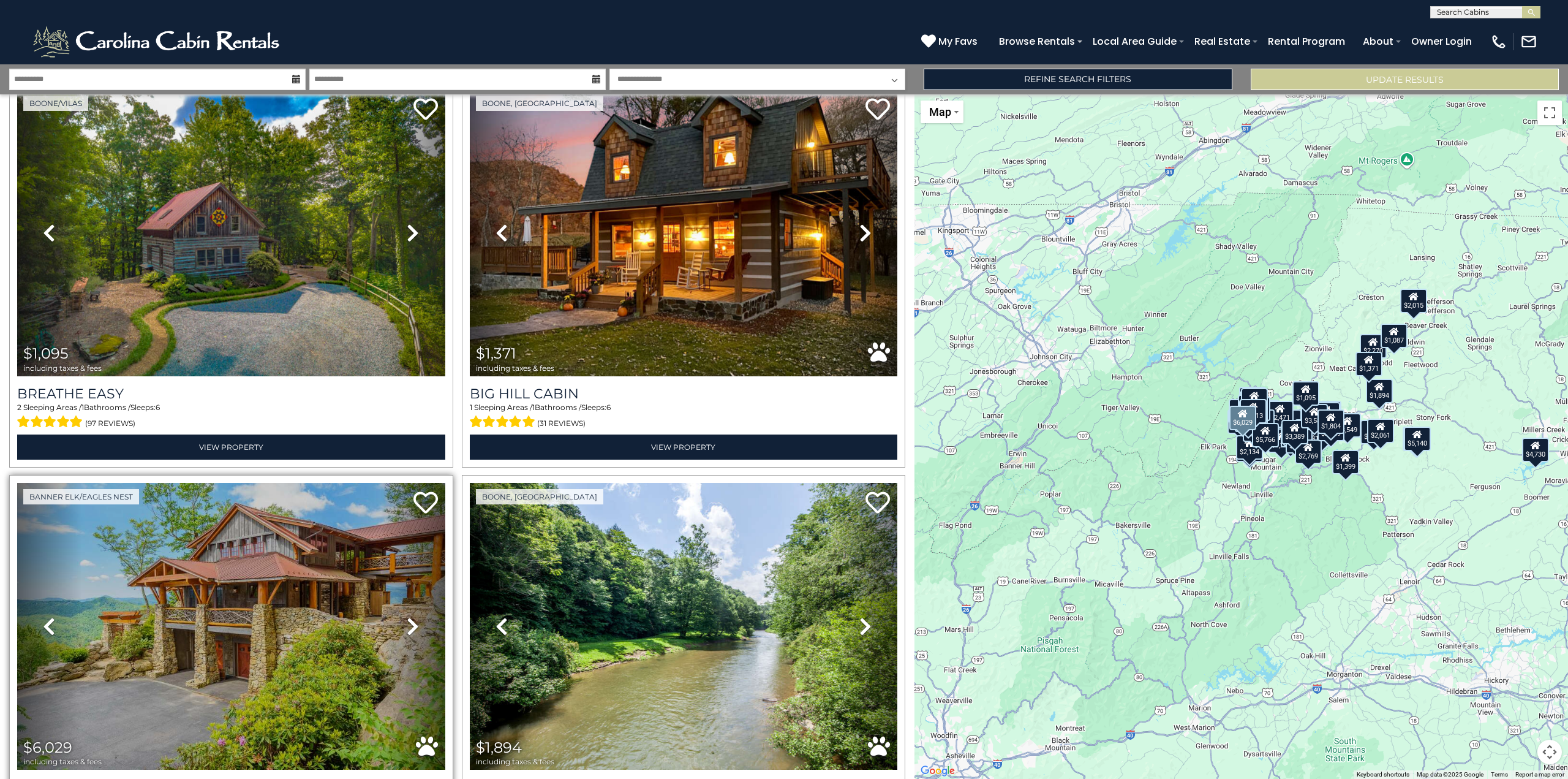
scroll to position [7320, 0]
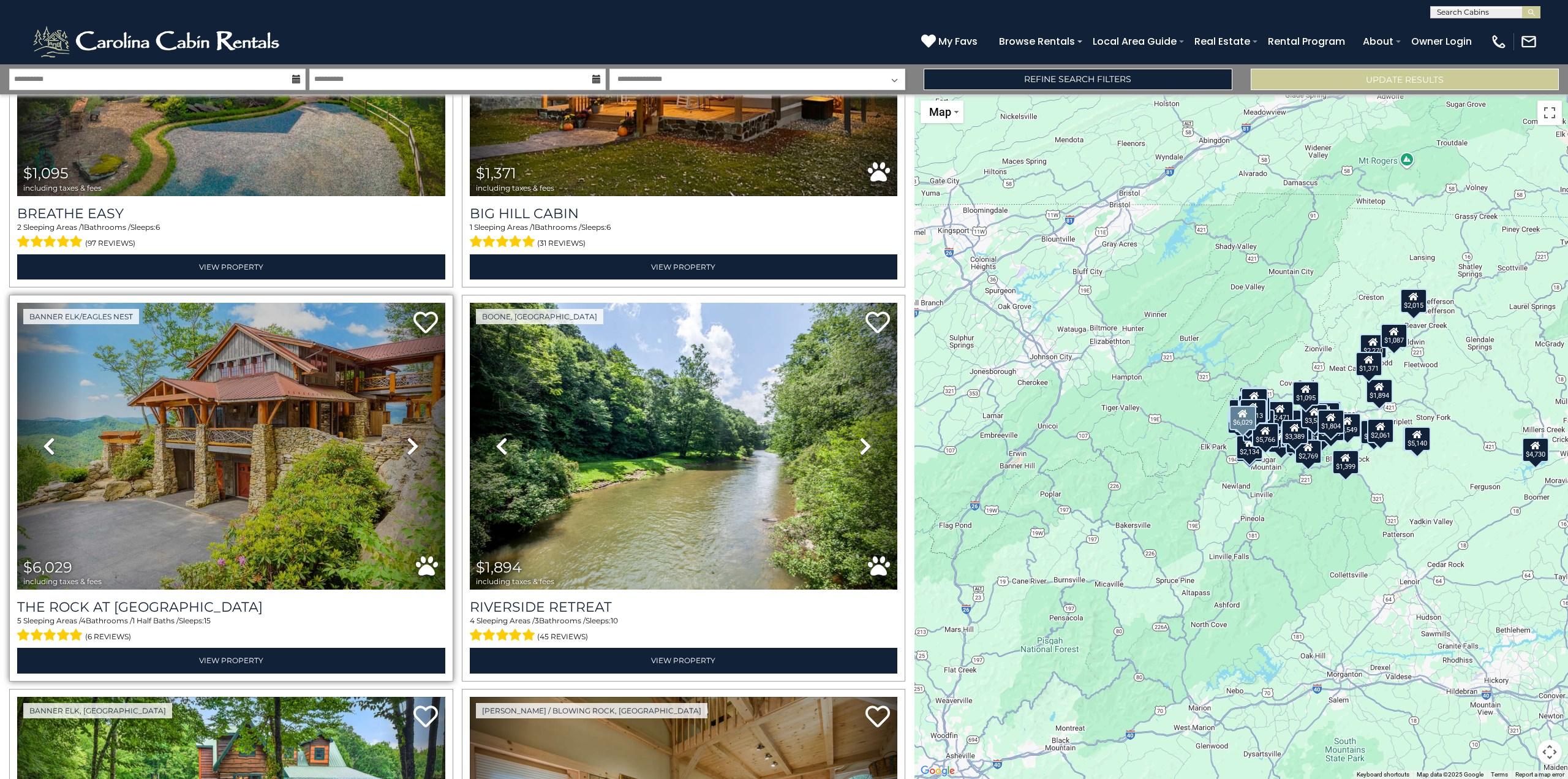
click at [409, 437] on icon at bounding box center [413, 446] width 13 height 20
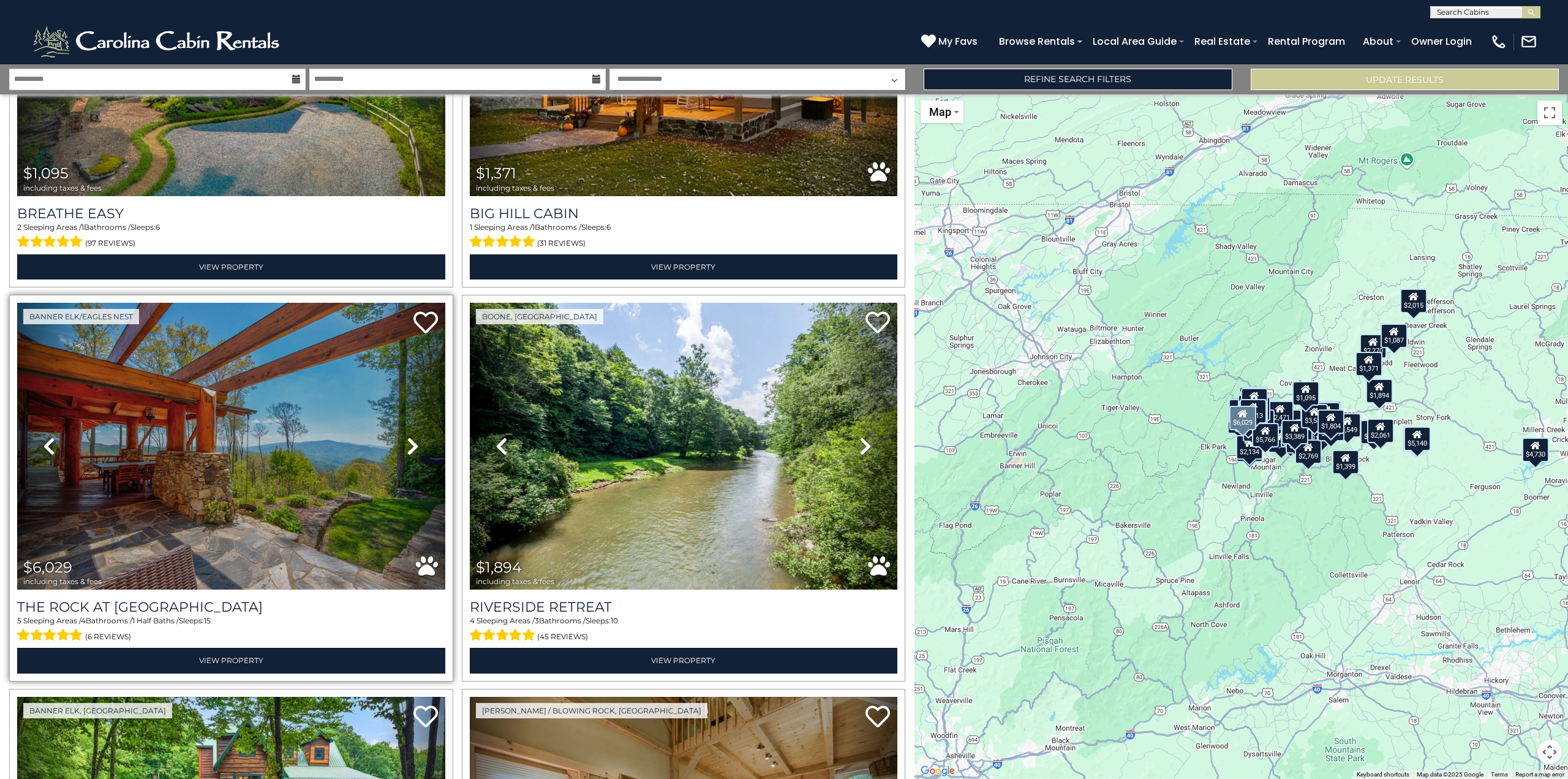
click at [410, 437] on icon at bounding box center [413, 446] width 13 height 20
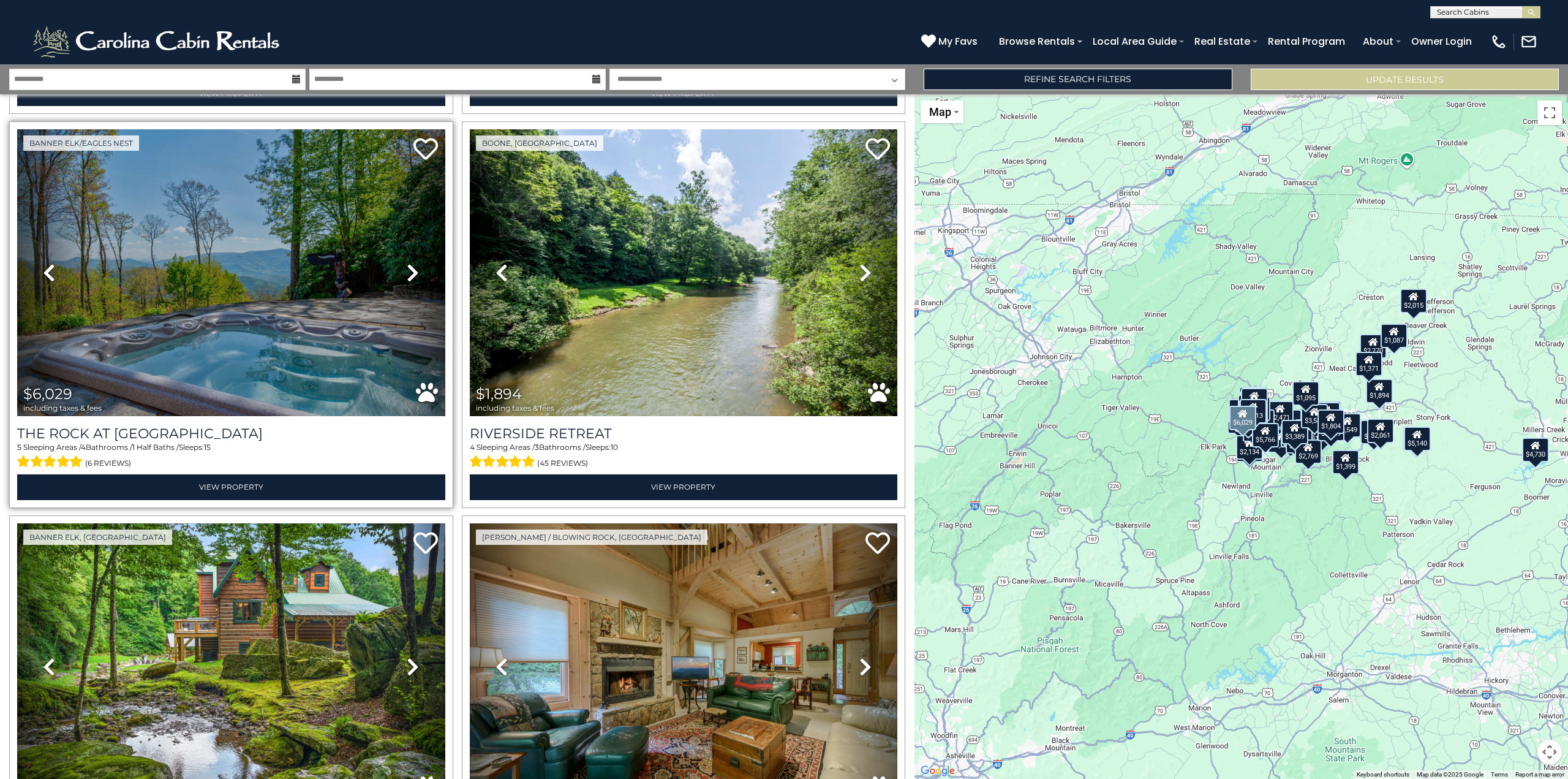
scroll to position [7687, 0]
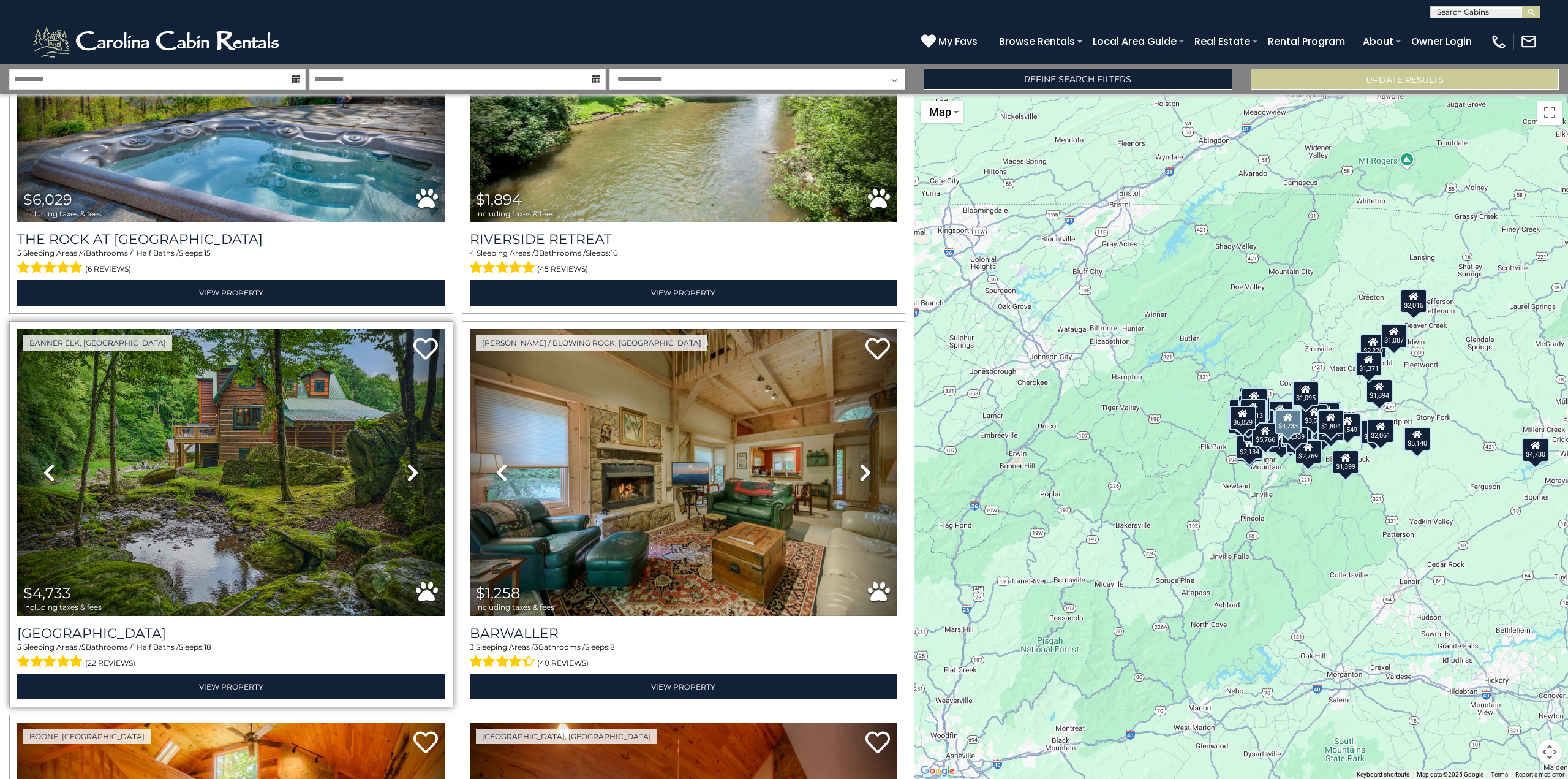
click at [415, 462] on icon at bounding box center [413, 472] width 13 height 20
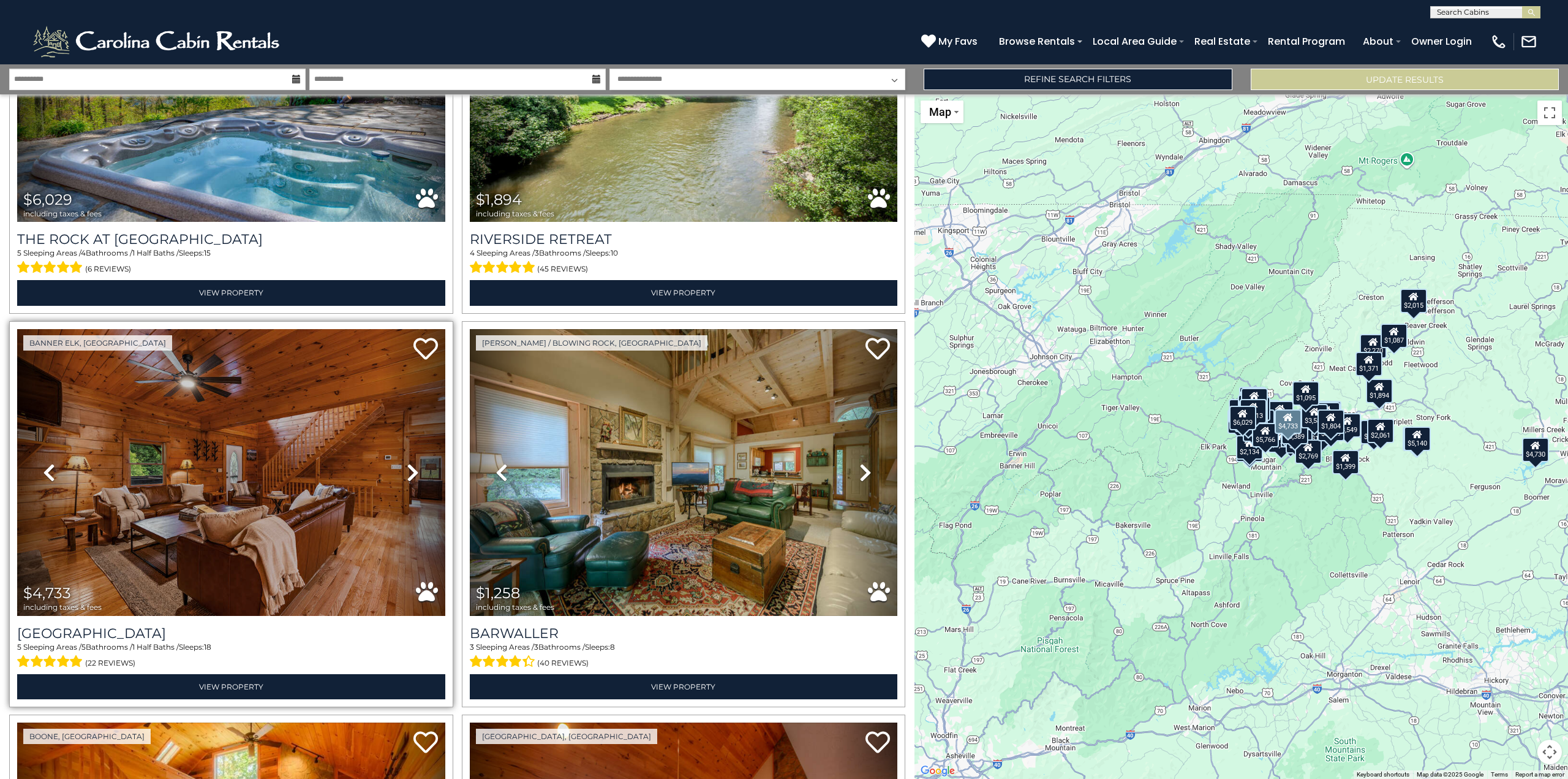
click at [407, 462] on icon at bounding box center [413, 472] width 13 height 20
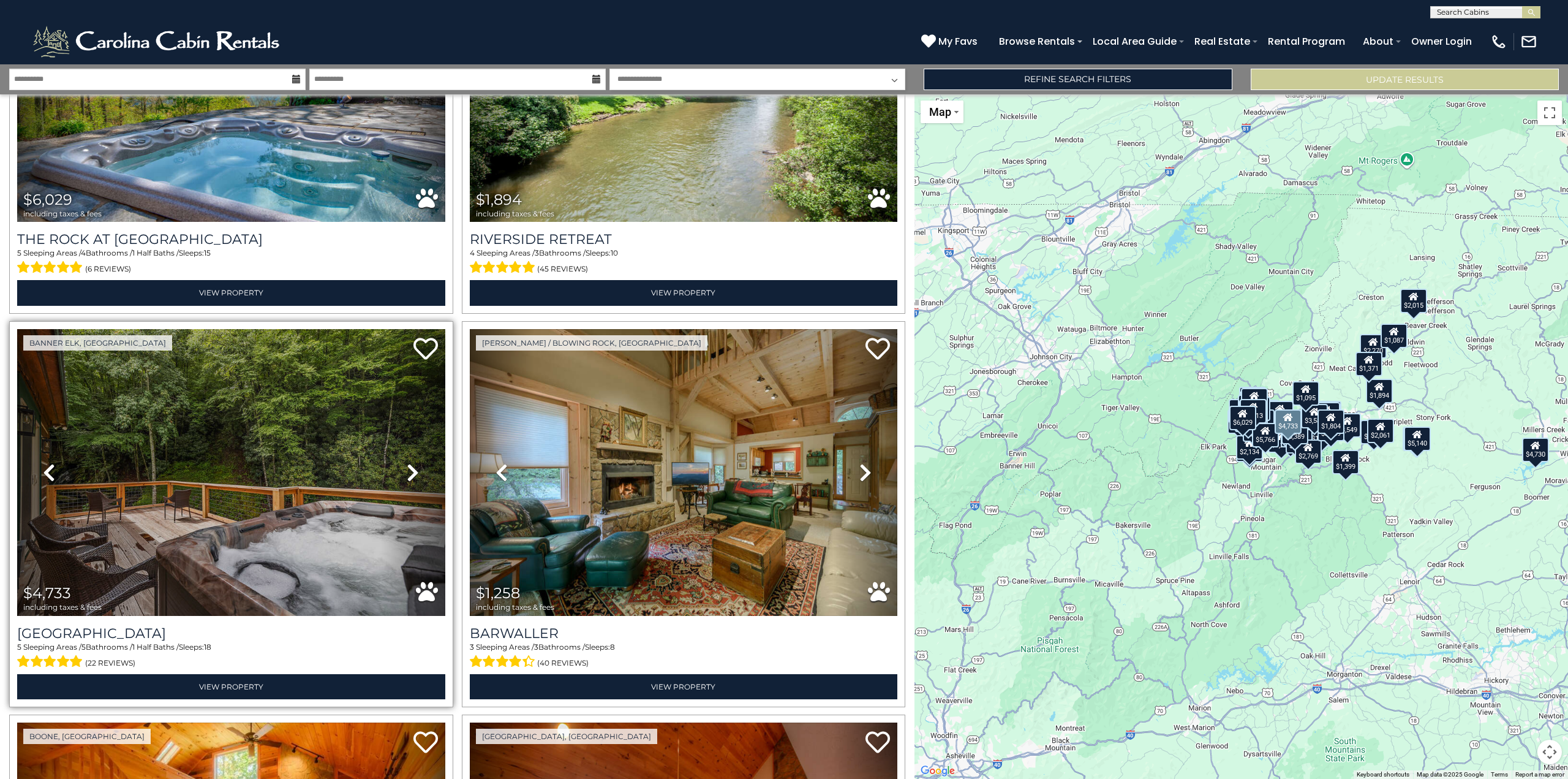
click at [407, 462] on icon at bounding box center [413, 472] width 13 height 20
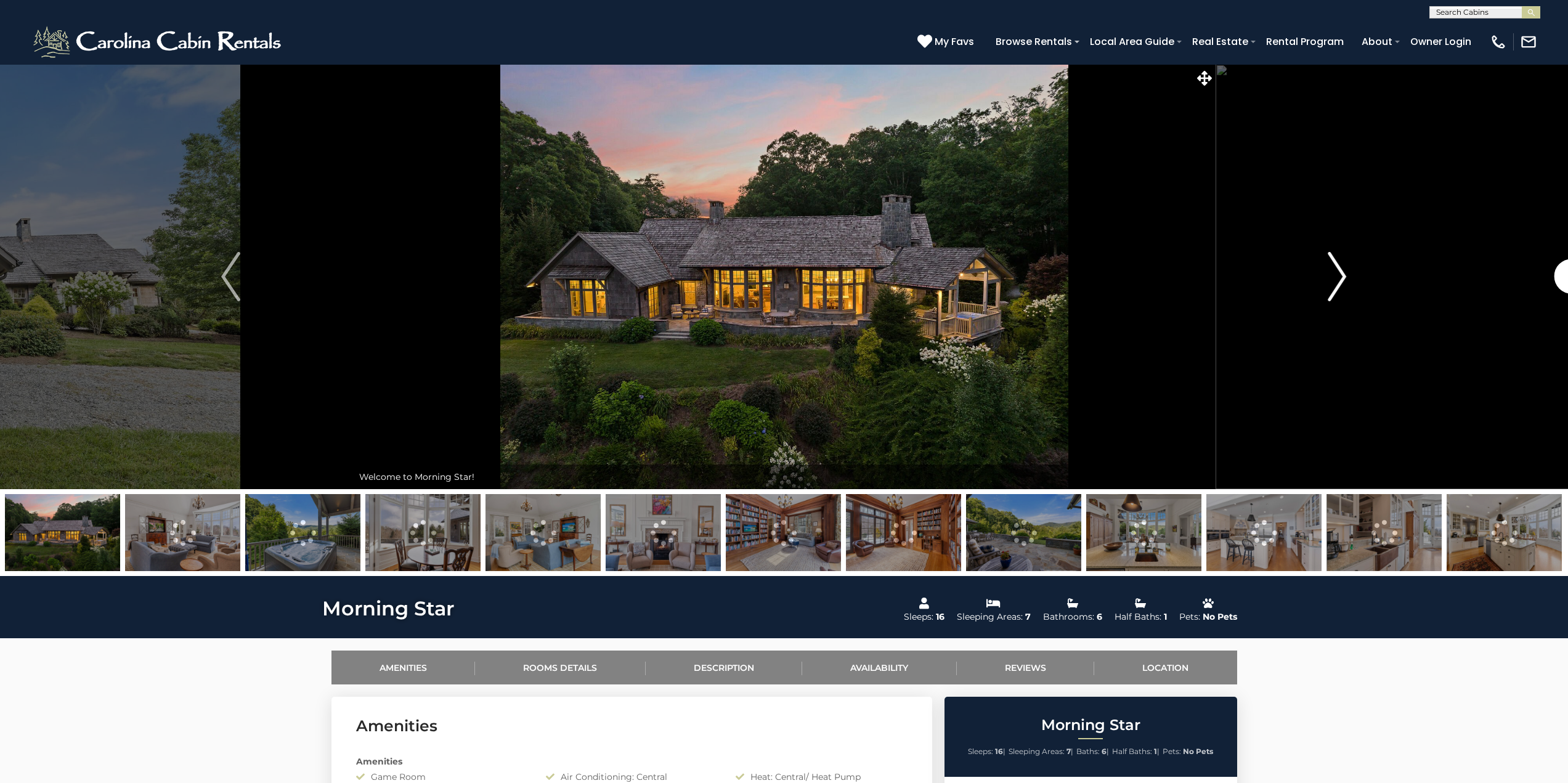
click at [1349, 269] on button "Next" at bounding box center [1337, 276] width 244 height 425
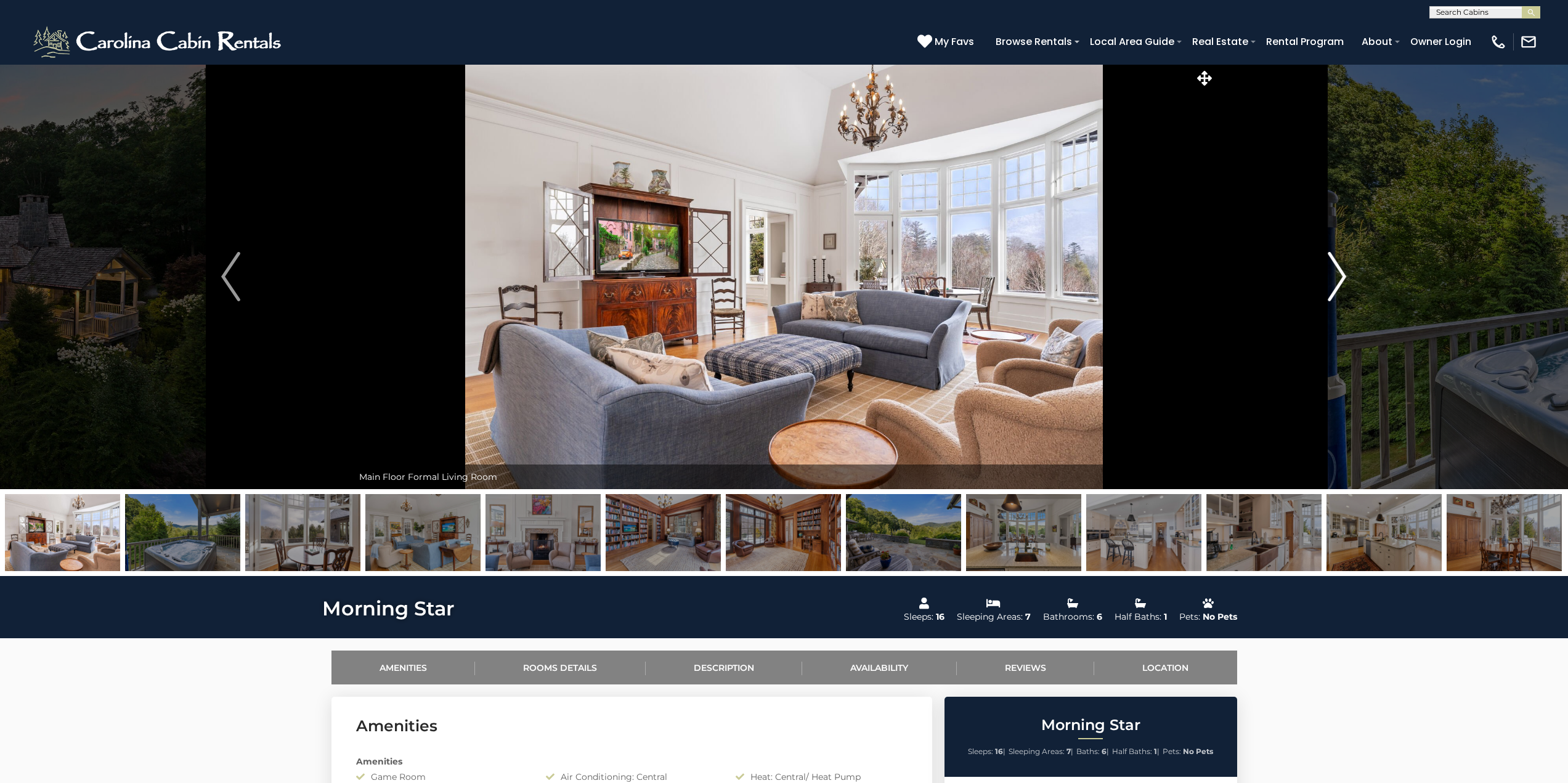
click at [1349, 268] on button "Next" at bounding box center [1337, 276] width 244 height 425
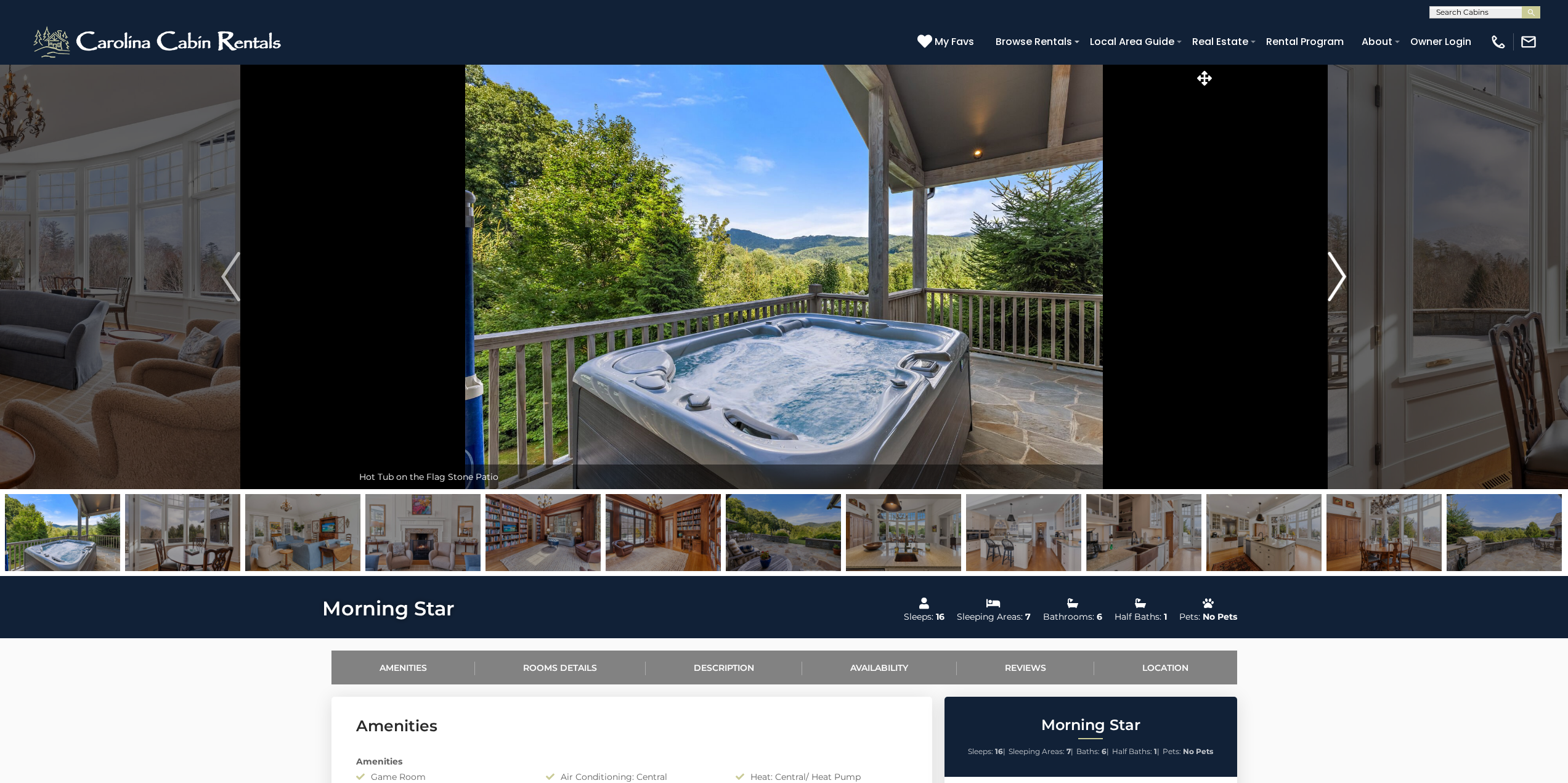
click at [1347, 266] on button "Next" at bounding box center [1337, 276] width 244 height 425
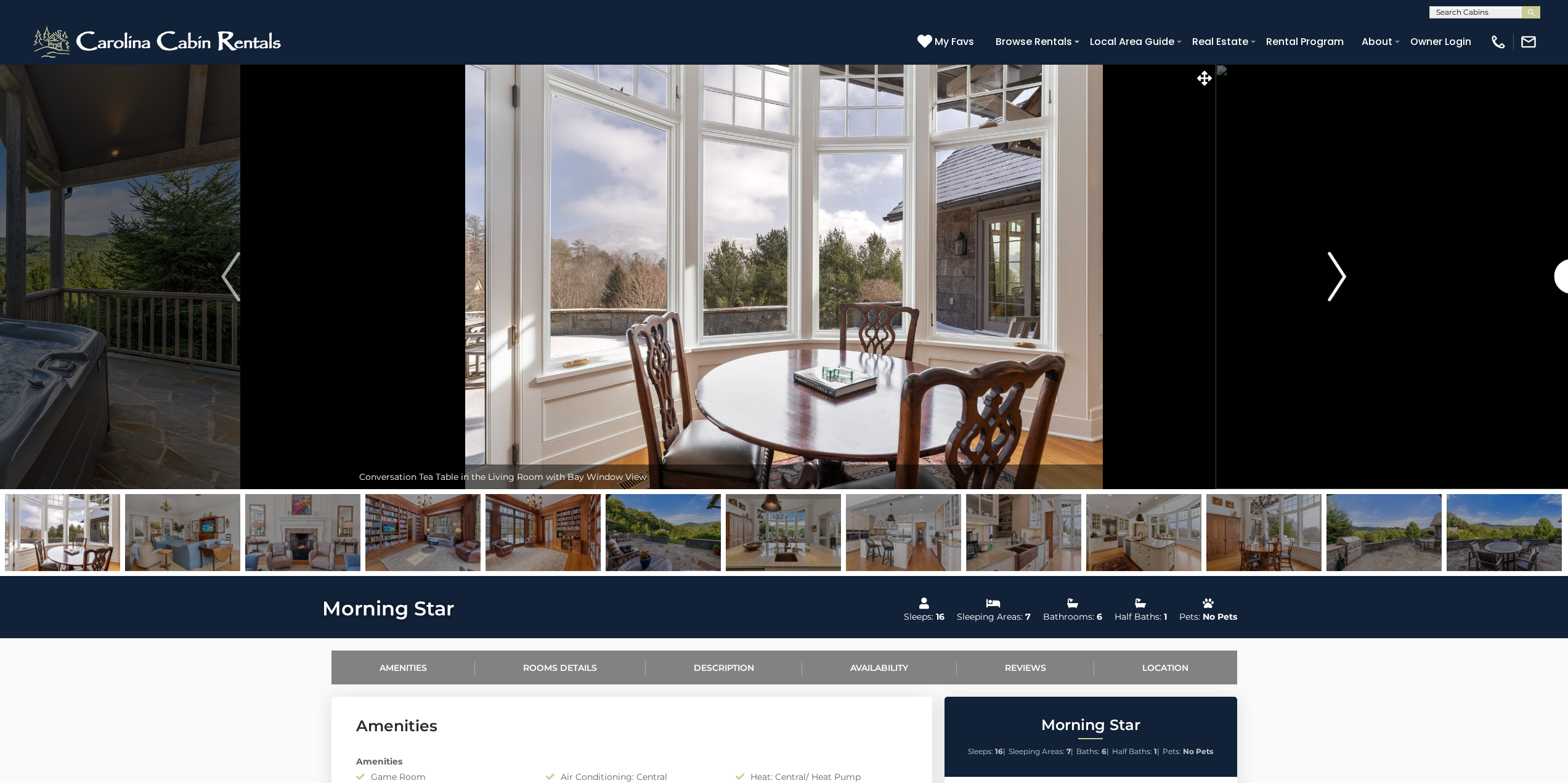
click at [1347, 264] on img "Next" at bounding box center [1336, 276] width 18 height 50
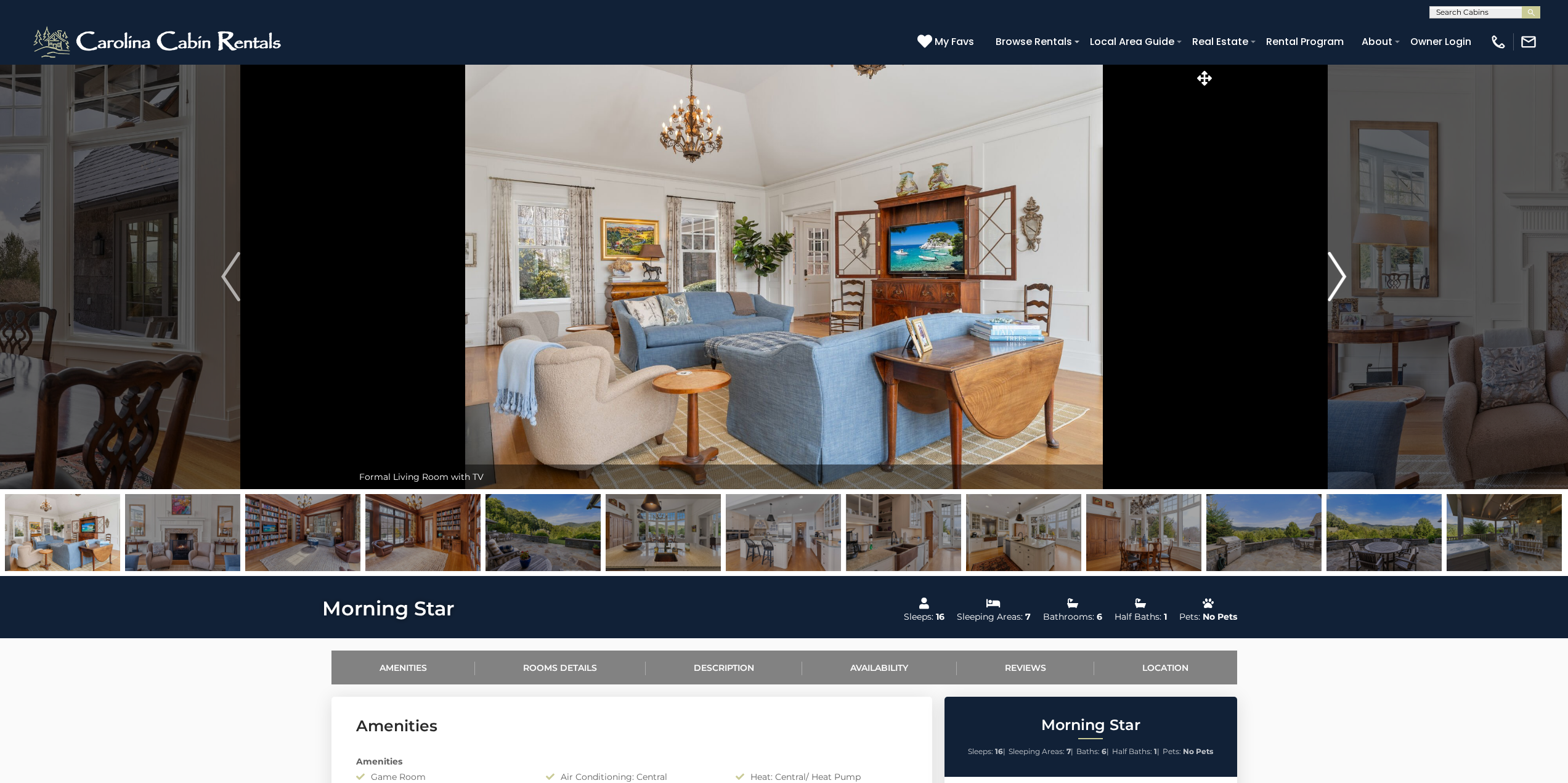
click at [1347, 264] on img "Next" at bounding box center [1336, 276] width 18 height 50
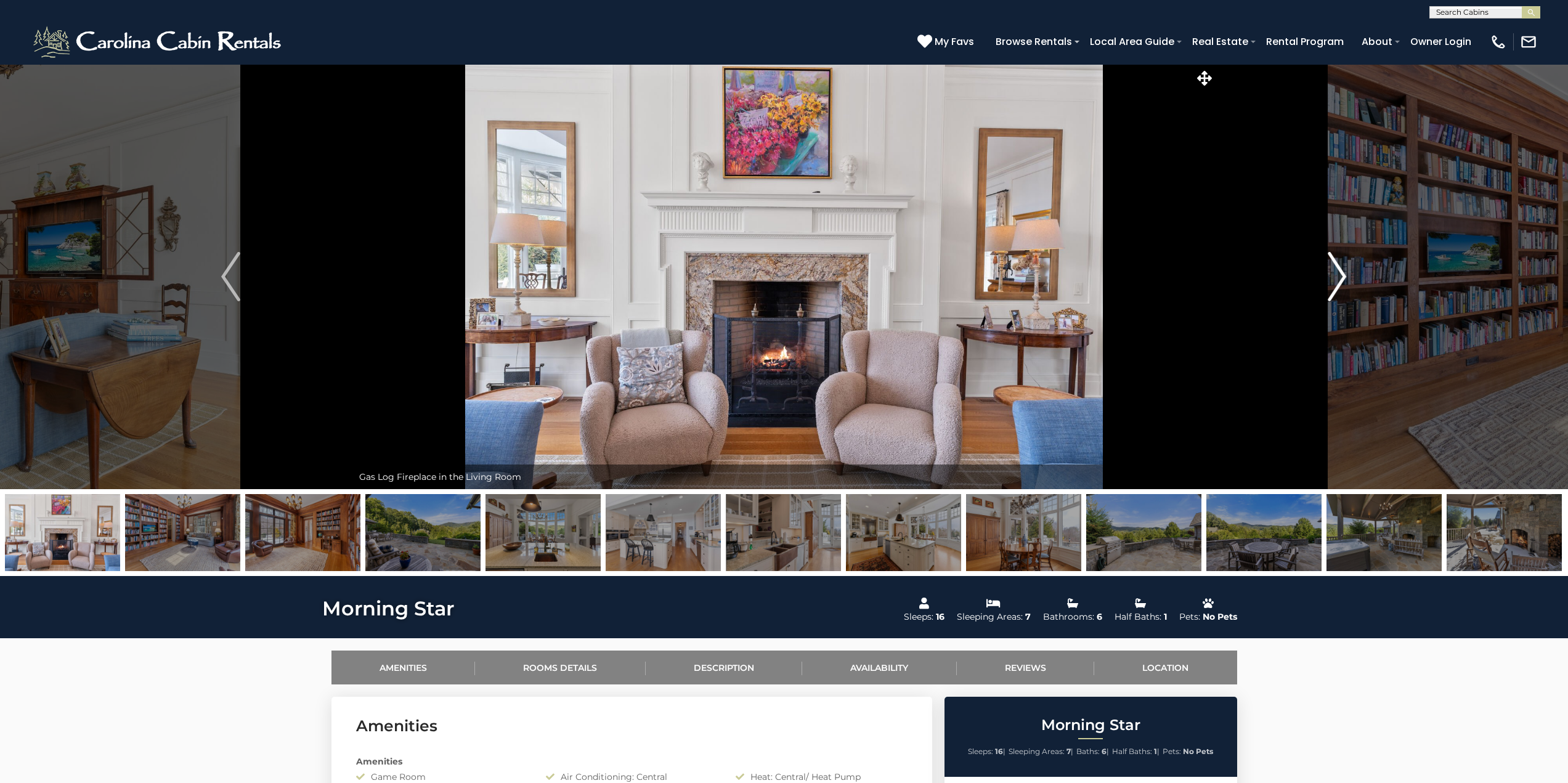
click at [1347, 264] on img "Next" at bounding box center [1336, 276] width 18 height 50
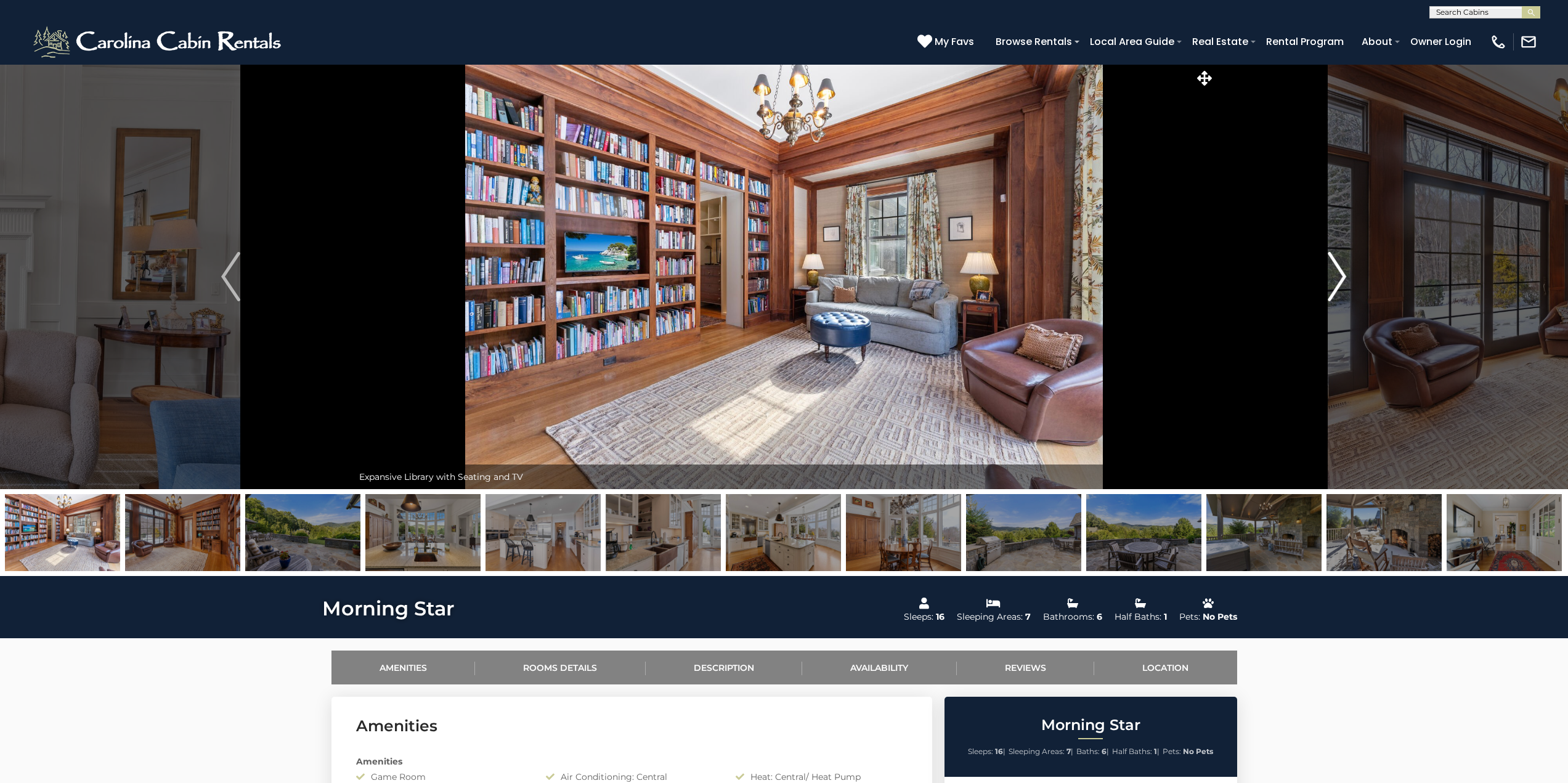
click at [1347, 264] on img "Next" at bounding box center [1336, 276] width 18 height 50
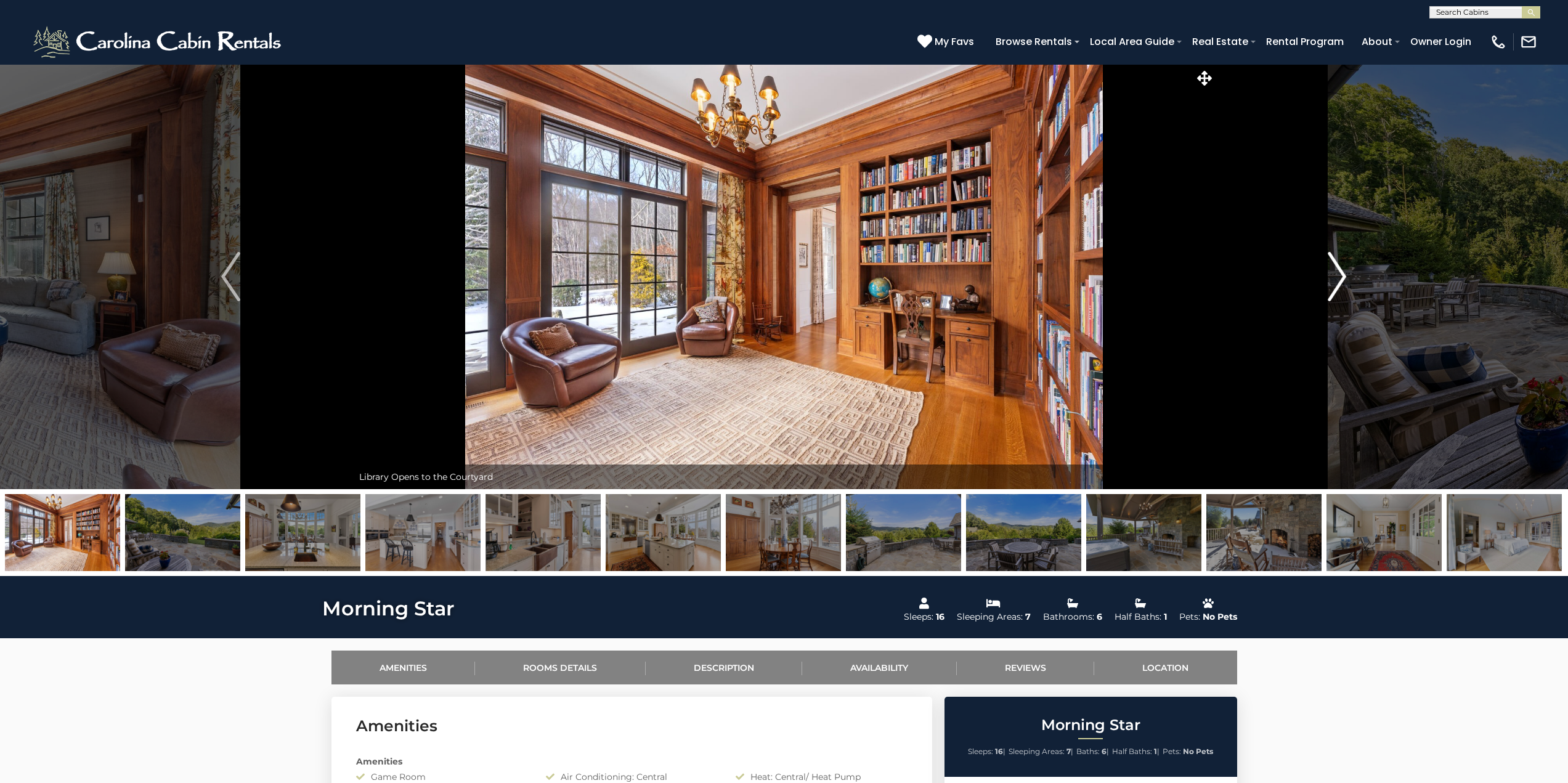
click at [1347, 264] on img "Next" at bounding box center [1336, 276] width 18 height 50
